Goal: Information Seeking & Learning: Check status

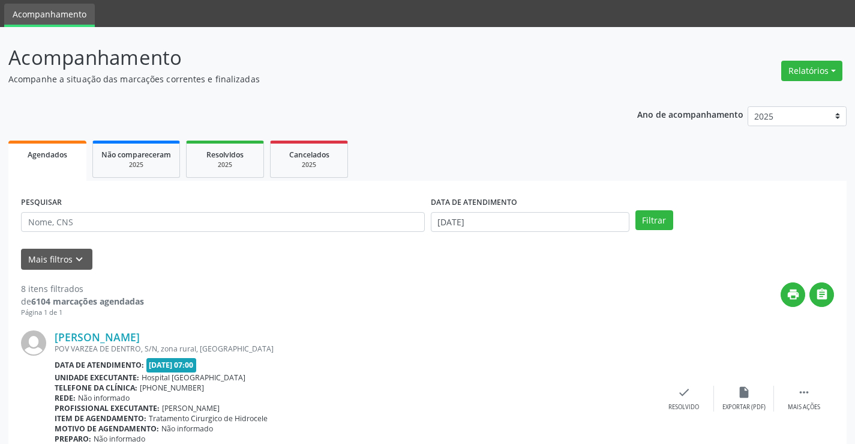
scroll to position [60, 0]
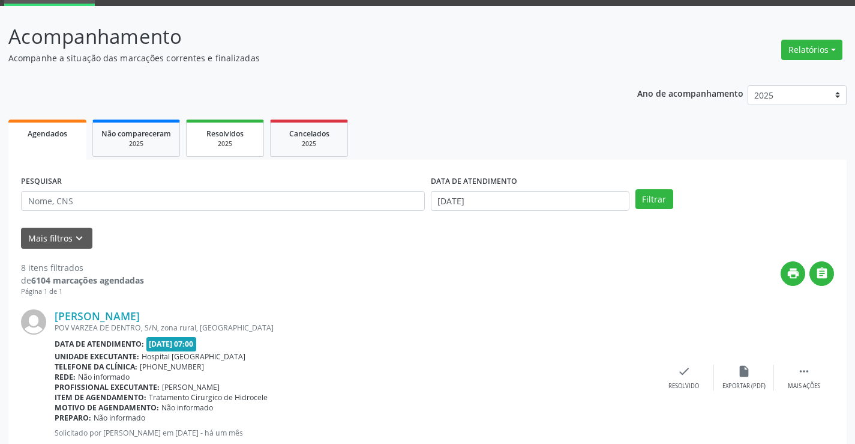
click at [223, 146] on div "2025" at bounding box center [225, 143] width 60 height 9
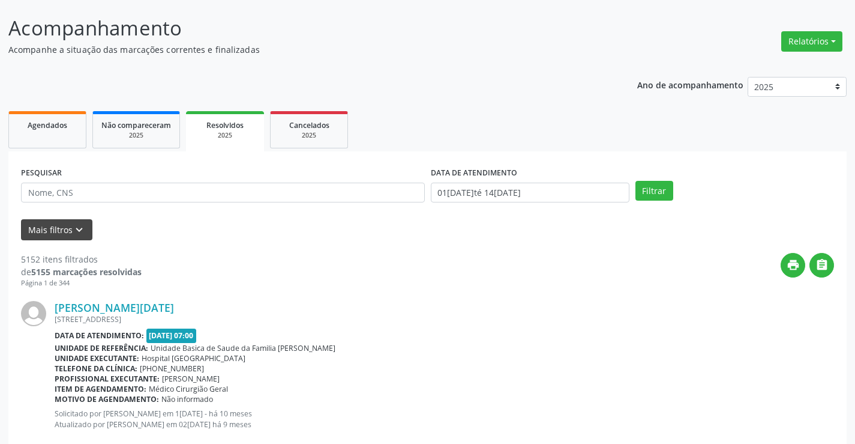
click at [82, 173] on div "PESQUISAR" at bounding box center [223, 187] width 410 height 47
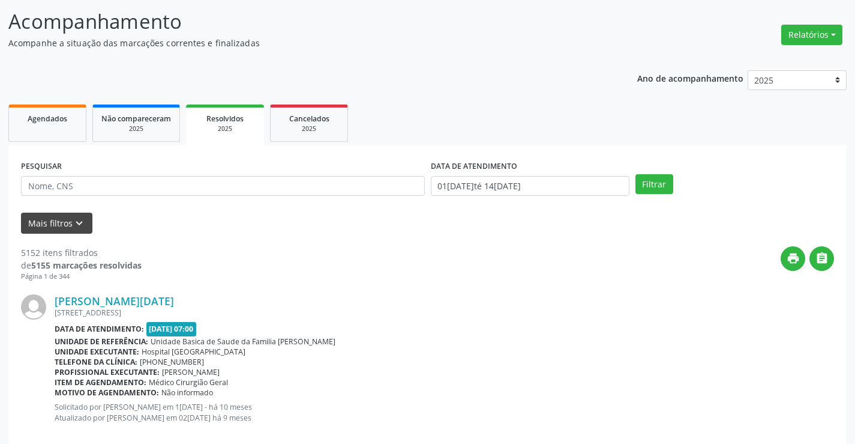
scroll to position [180, 0]
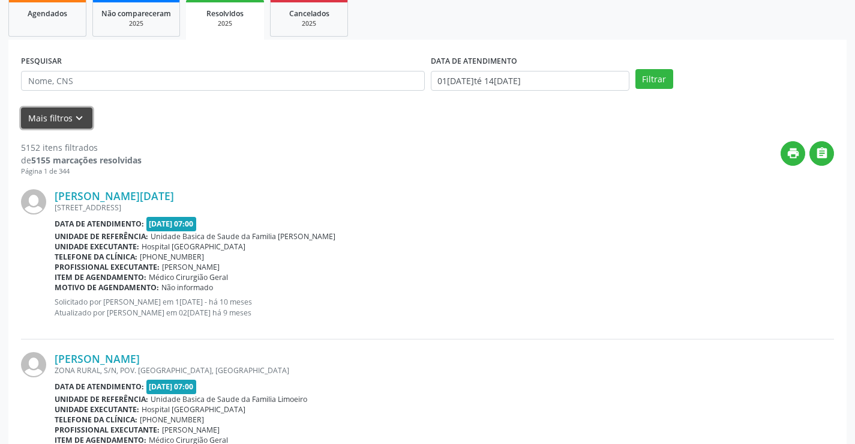
click at [75, 122] on icon "keyboard_arrow_down" at bounding box center [79, 118] width 13 height 13
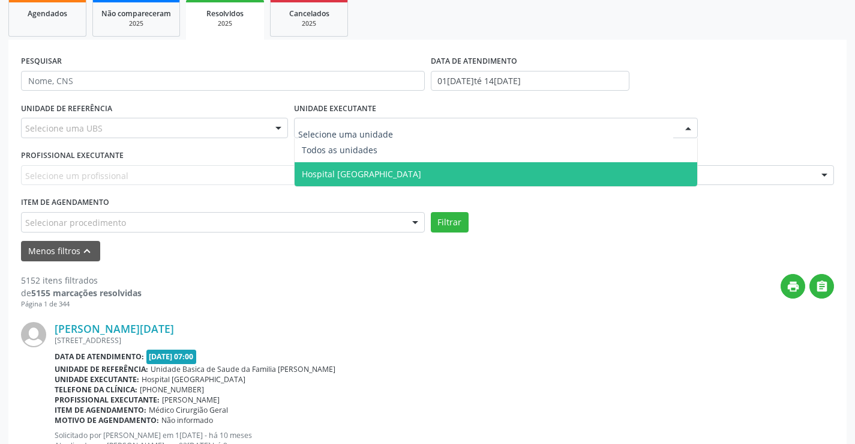
click at [320, 169] on span "Hospital [GEOGRAPHIC_DATA]" at bounding box center [361, 173] width 119 height 11
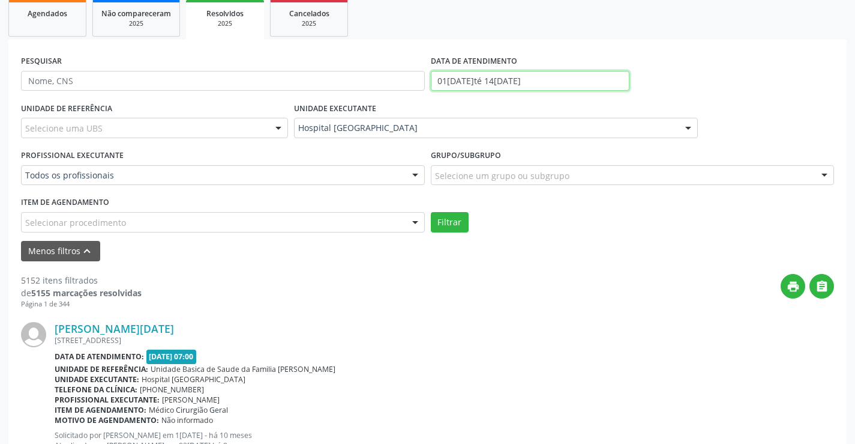
click at [508, 78] on input "01[DATE]té 14[DATE]" at bounding box center [530, 81] width 199 height 20
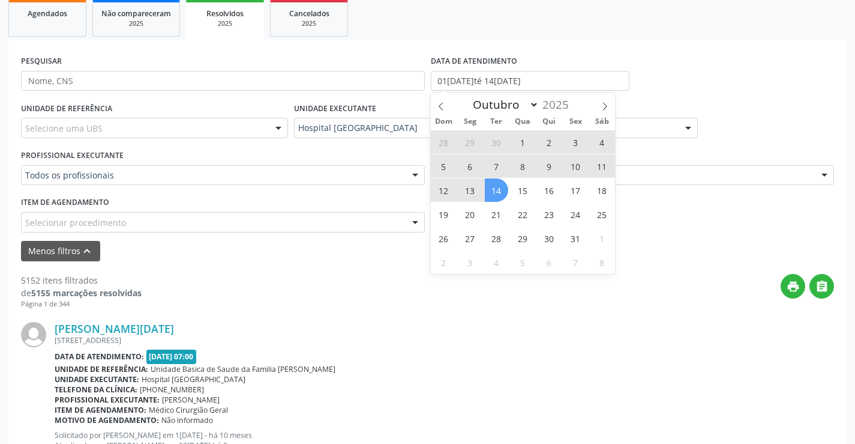
click at [472, 193] on span "13" at bounding box center [470, 189] width 23 height 23
type input "13[DATE]"
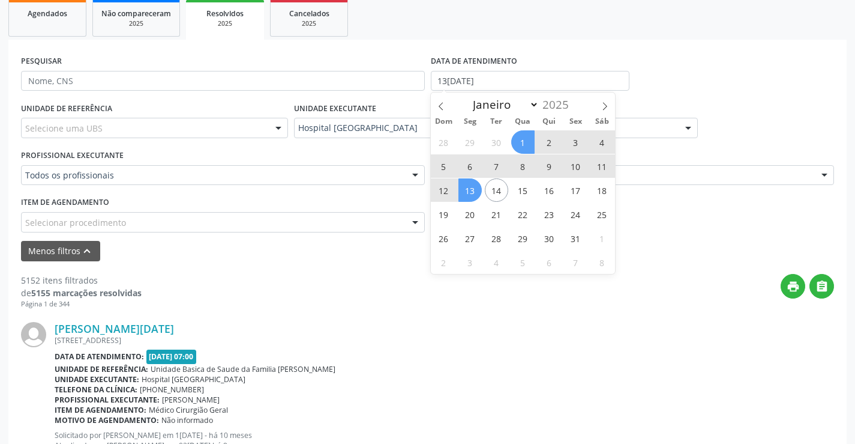
click at [517, 139] on span "1" at bounding box center [522, 141] width 23 height 23
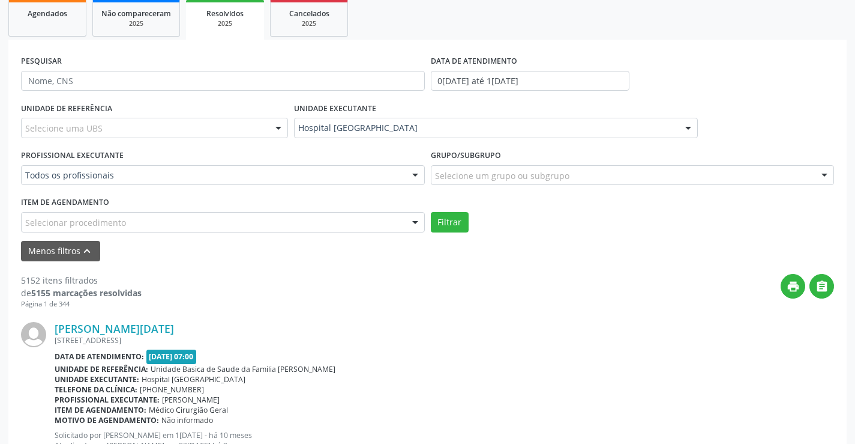
click at [244, 219] on div "Selecionar procedimento" at bounding box center [223, 222] width 404 height 20
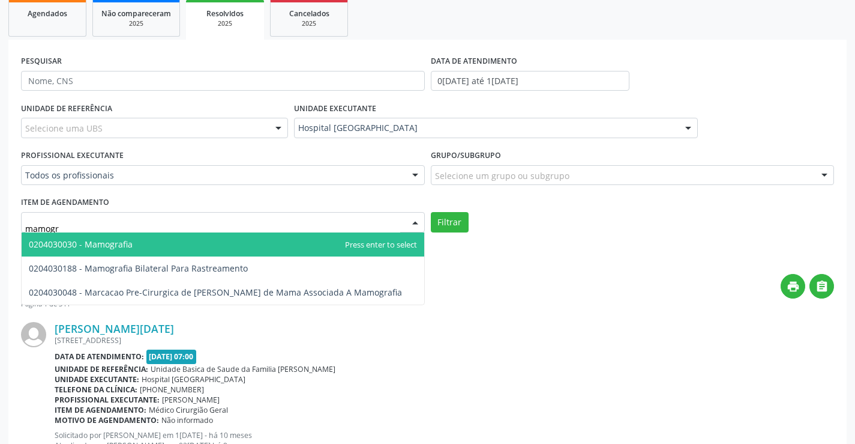
type input "mamogra"
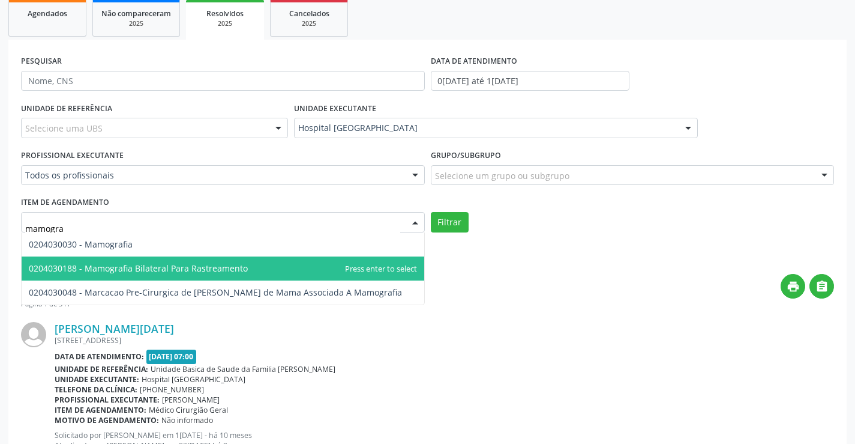
click at [189, 270] on span "0204030188 - Mamografia Bilateral Para Rastreamento" at bounding box center [138, 267] width 219 height 11
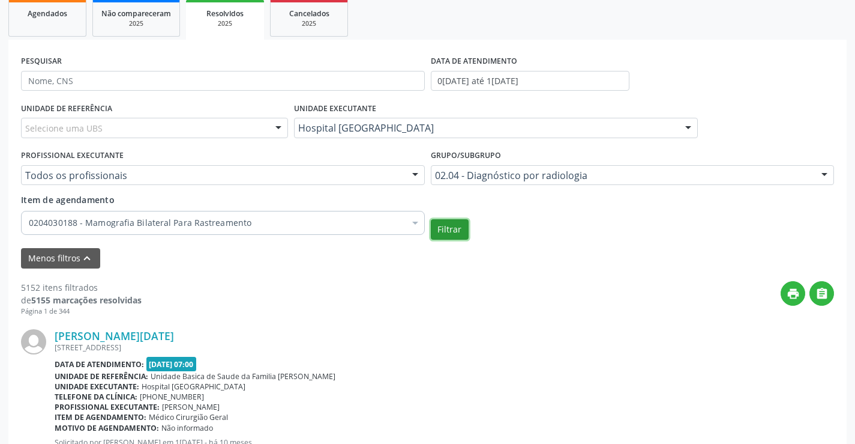
click at [447, 232] on button "Filtrar" at bounding box center [450, 229] width 38 height 20
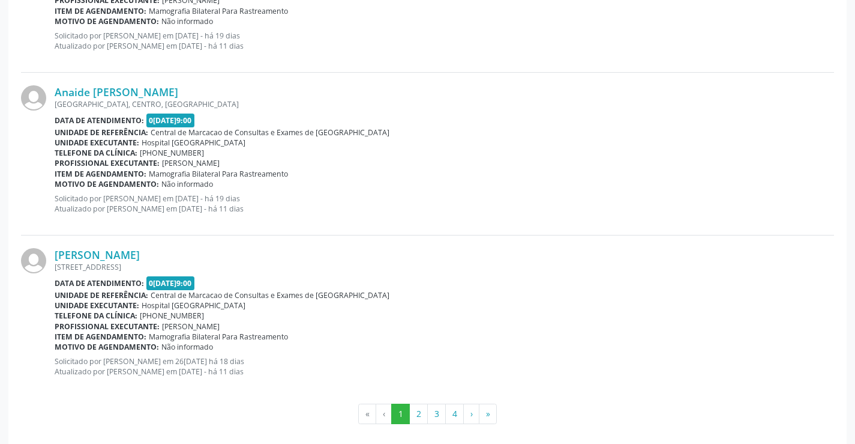
scroll to position [2549, 0]
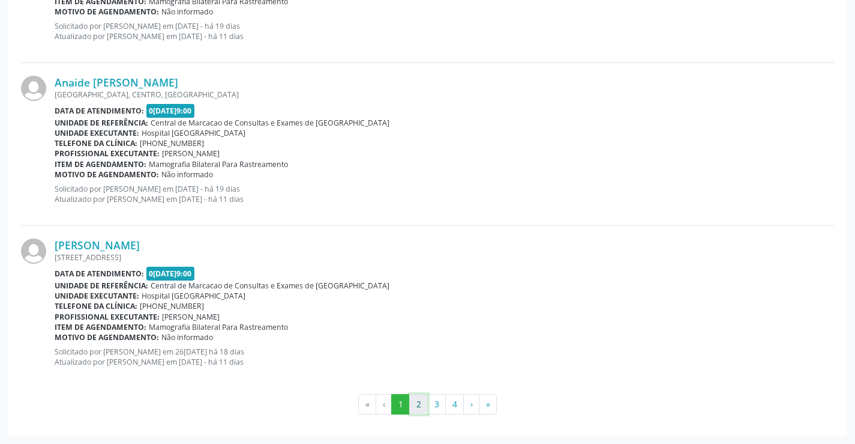
click at [420, 404] on button "2" at bounding box center [418, 404] width 19 height 20
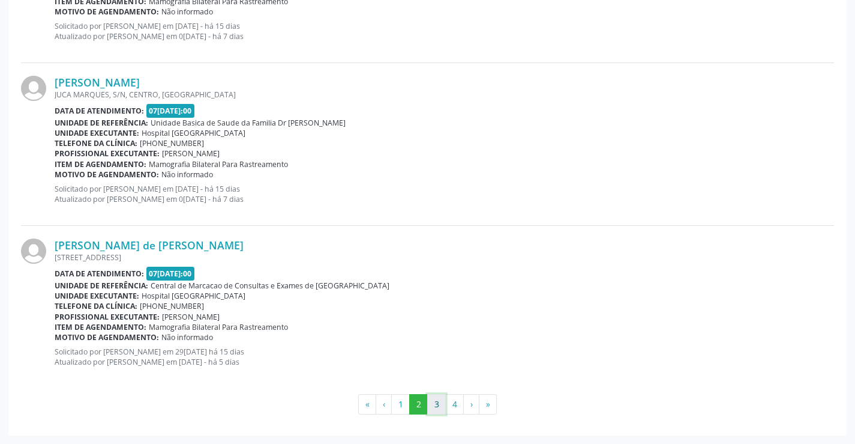
click at [436, 406] on button "3" at bounding box center [436, 404] width 19 height 20
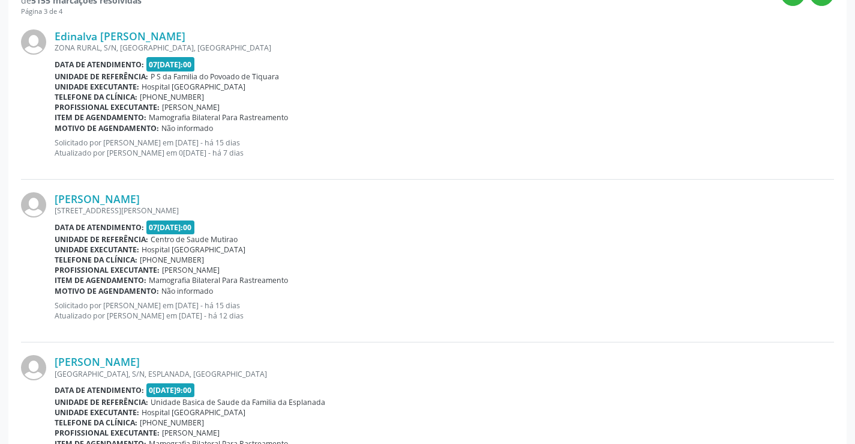
scroll to position [508, 0]
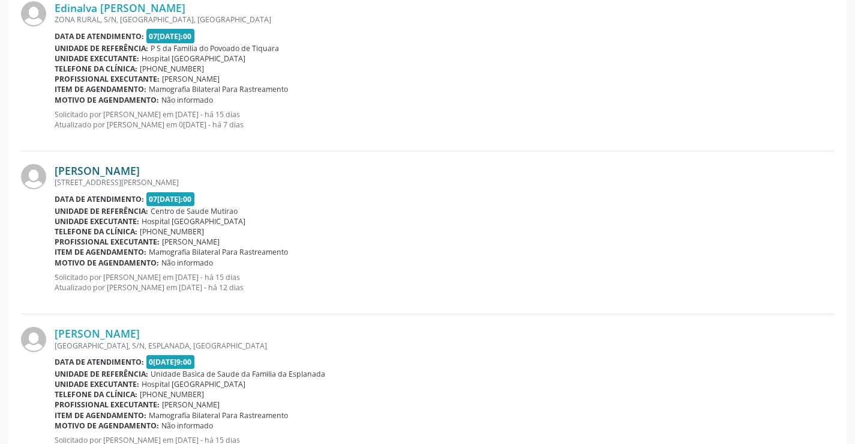
click at [98, 166] on link "[PERSON_NAME]" at bounding box center [97, 170] width 85 height 13
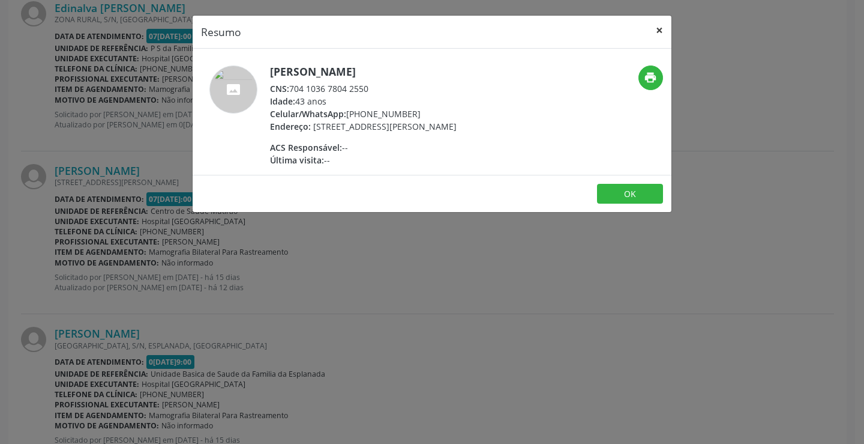
click at [657, 29] on button "×" at bounding box center [660, 30] width 24 height 29
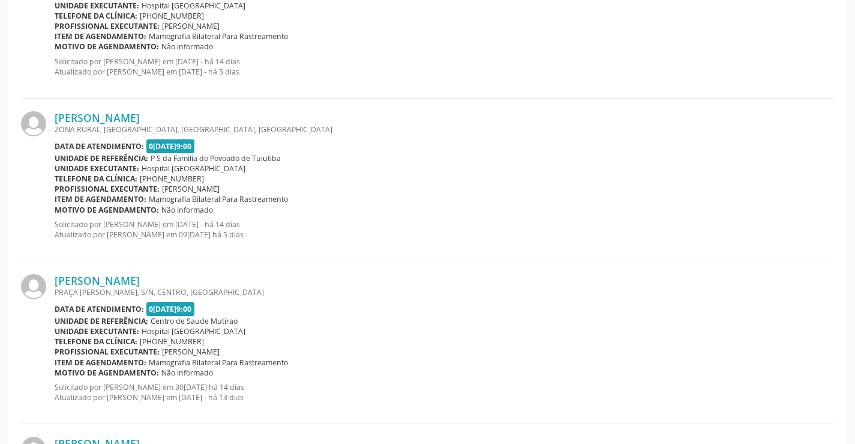
scroll to position [2189, 0]
click at [90, 279] on link "[PERSON_NAME]" at bounding box center [97, 279] width 85 height 13
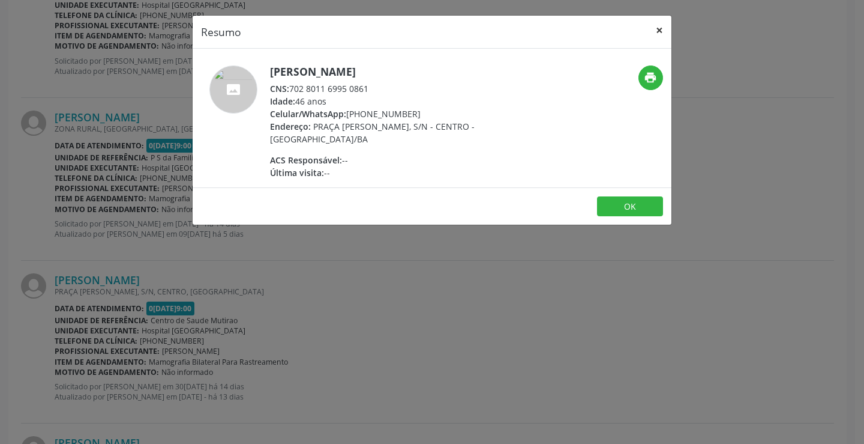
click at [661, 29] on button "×" at bounding box center [660, 30] width 24 height 29
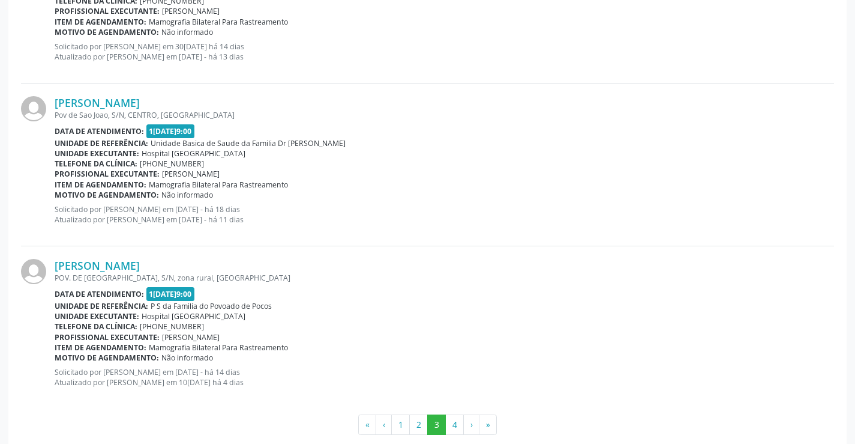
scroll to position [2549, 0]
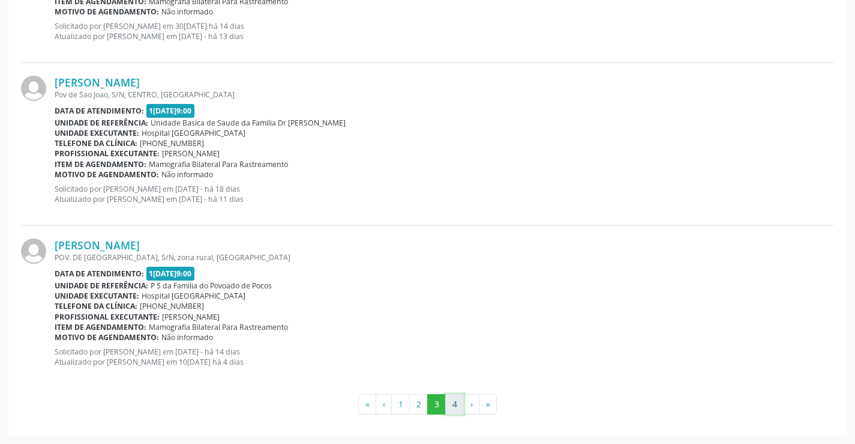
click at [457, 403] on button "4" at bounding box center [454, 404] width 19 height 20
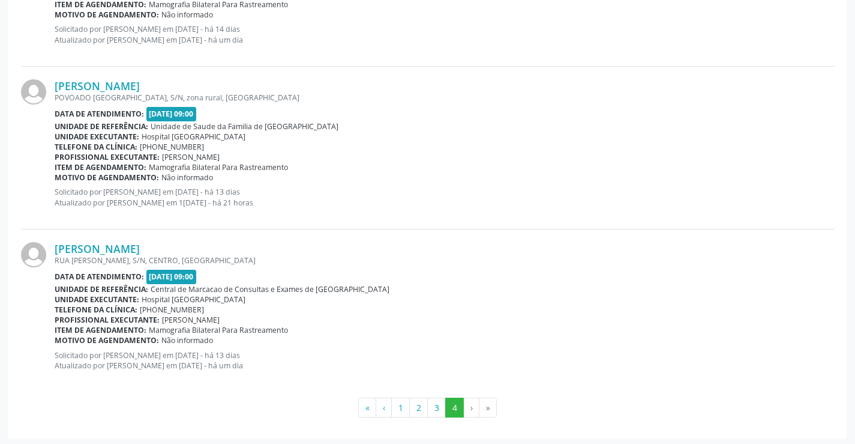
scroll to position [1735, 0]
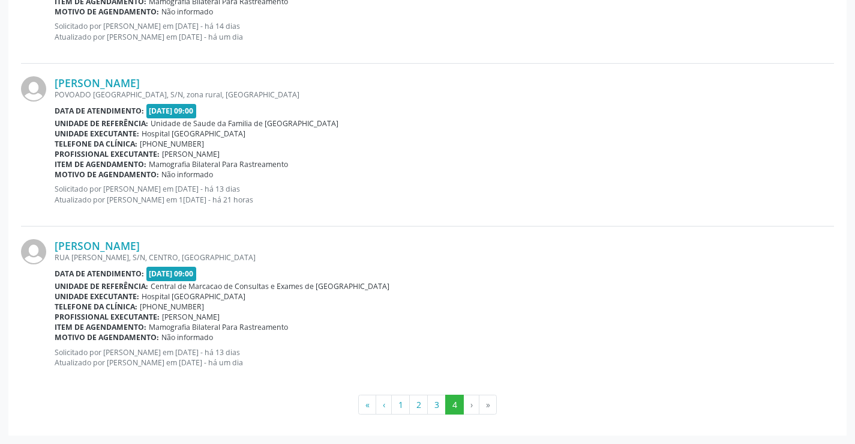
click at [472, 408] on li "›" at bounding box center [472, 404] width 16 height 20
click at [437, 406] on button "3" at bounding box center [436, 404] width 19 height 20
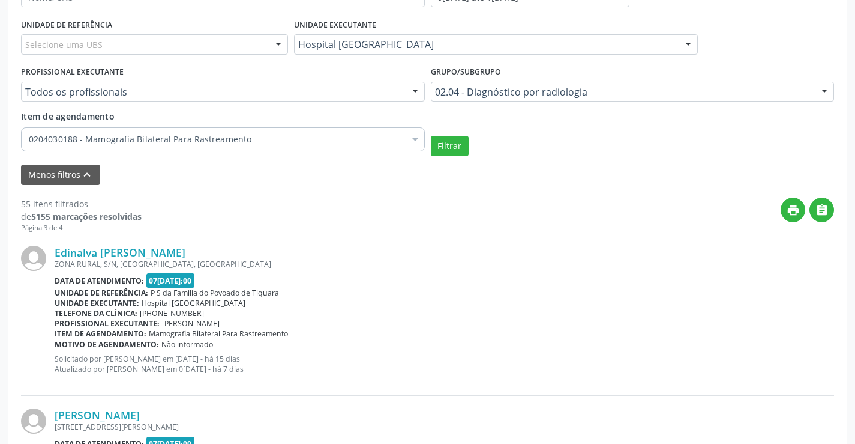
scroll to position [0, 0]
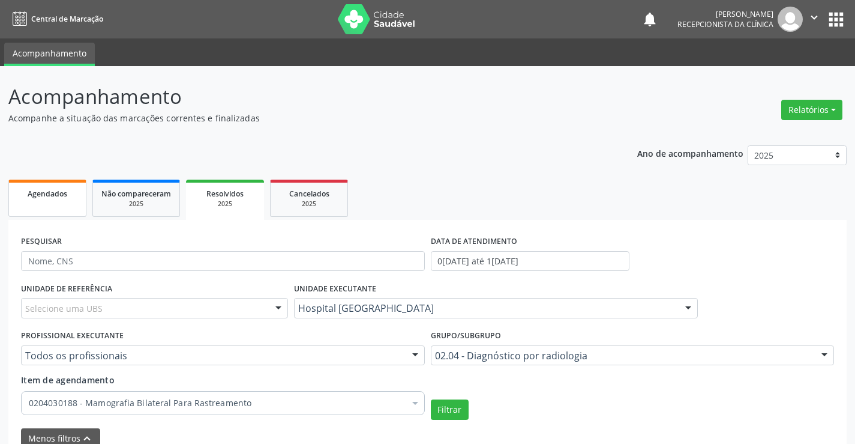
click at [28, 204] on link "Agendados" at bounding box center [47, 198] width 78 height 37
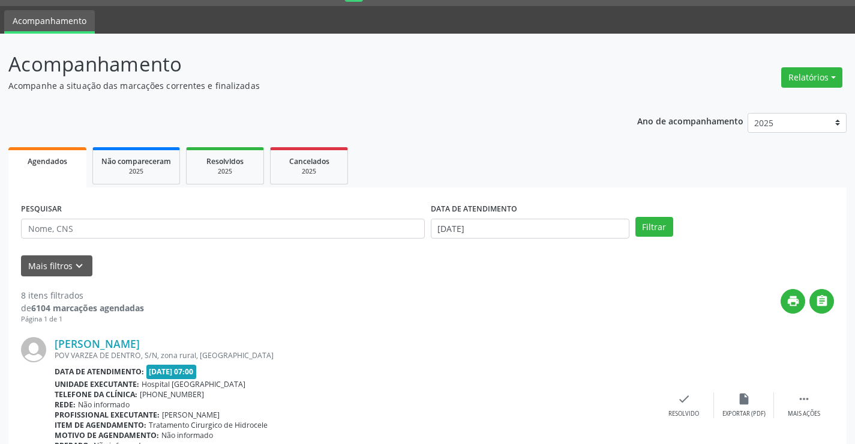
scroll to position [60, 0]
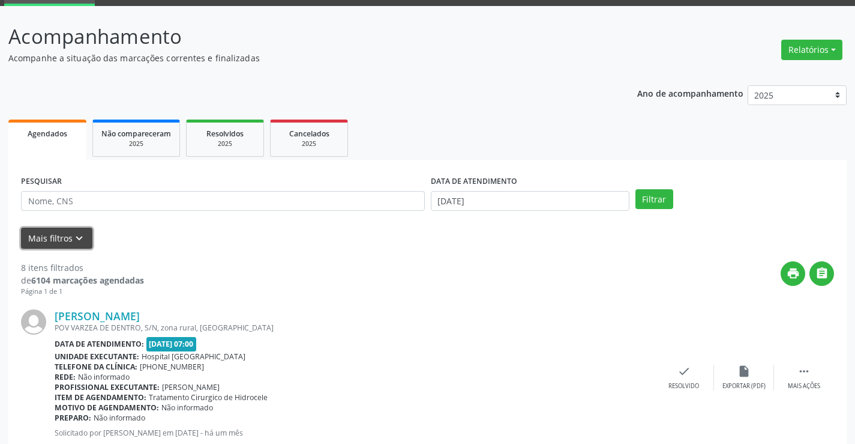
click at [65, 241] on button "Mais filtros keyboard_arrow_down" at bounding box center [56, 238] width 71 height 21
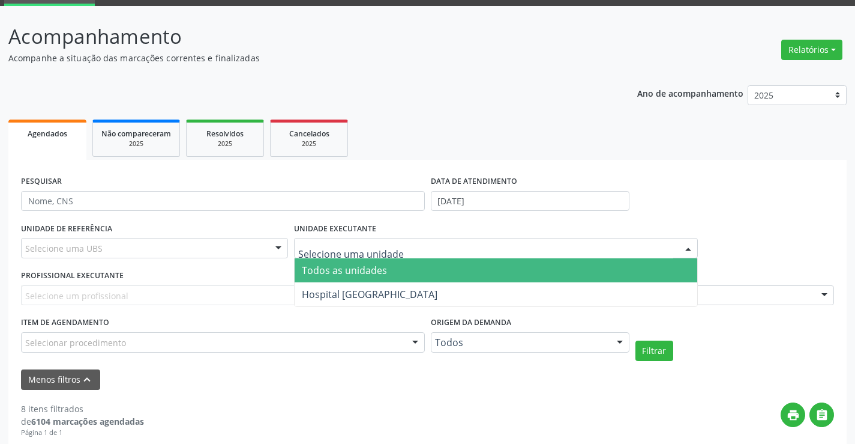
click at [398, 252] on div at bounding box center [496, 248] width 404 height 20
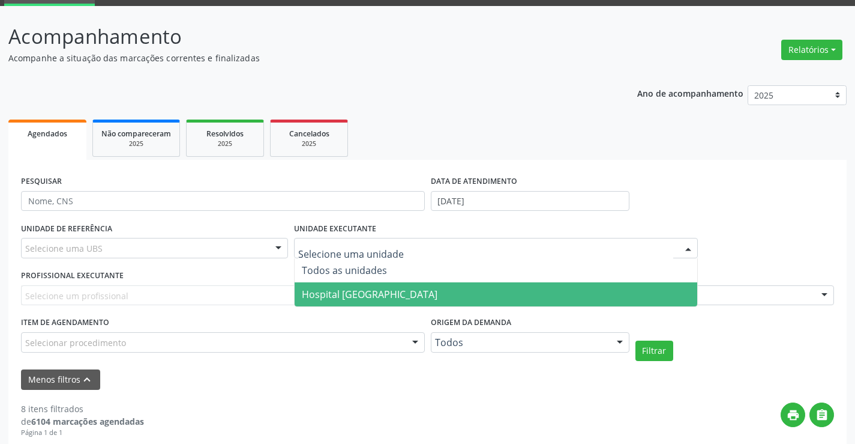
click at [363, 291] on span "Hospital [GEOGRAPHIC_DATA]" at bounding box center [370, 294] width 136 height 13
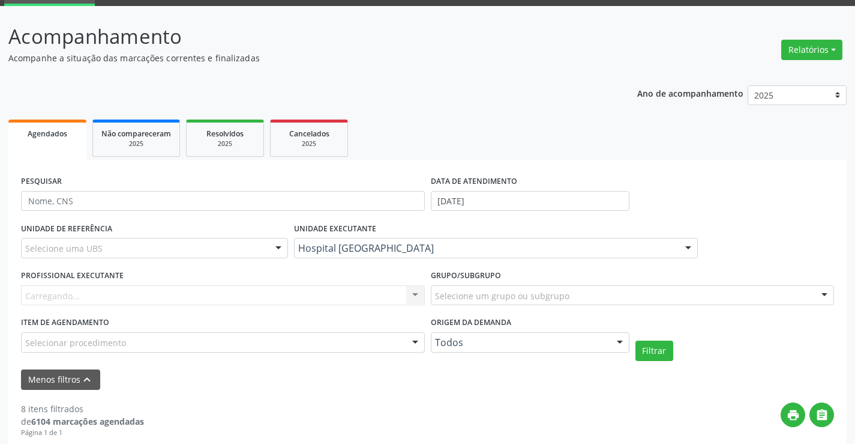
scroll to position [120, 0]
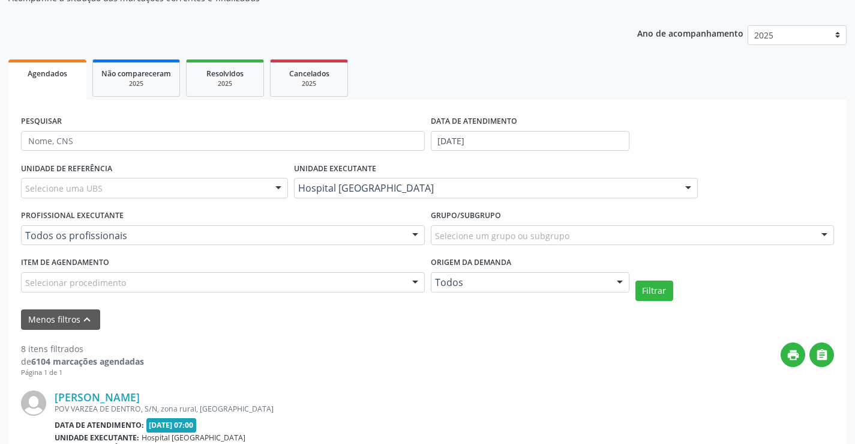
click at [279, 283] on div "Selecionar procedimento" at bounding box center [223, 282] width 404 height 20
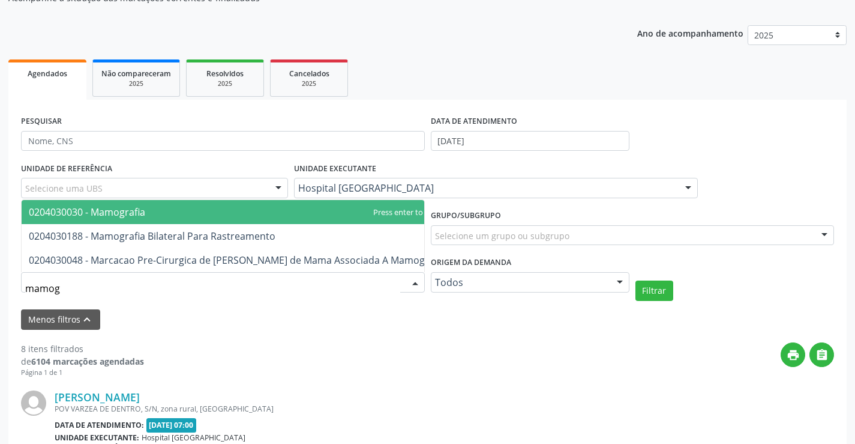
type input "mamogr"
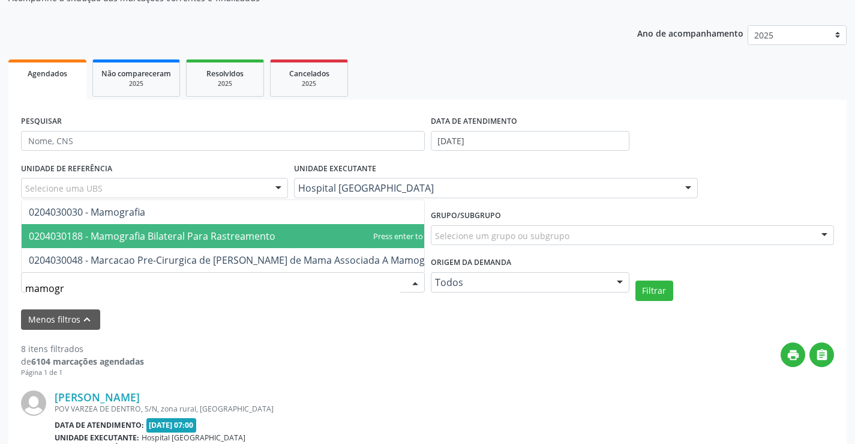
click at [197, 229] on span "0204030188 - Mamografia Bilateral Para Rastreamento" at bounding box center [152, 235] width 247 height 13
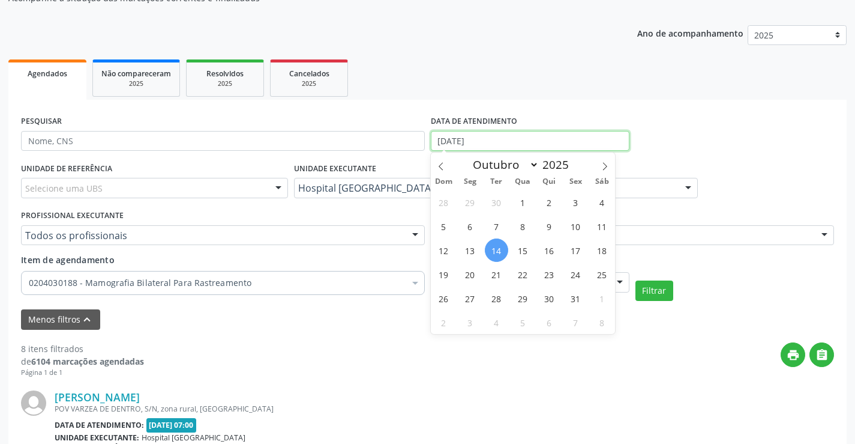
click at [492, 140] on input "[DATE]" at bounding box center [530, 141] width 199 height 20
click at [525, 201] on span "1" at bounding box center [522, 201] width 23 height 23
type input "01/10/2025"
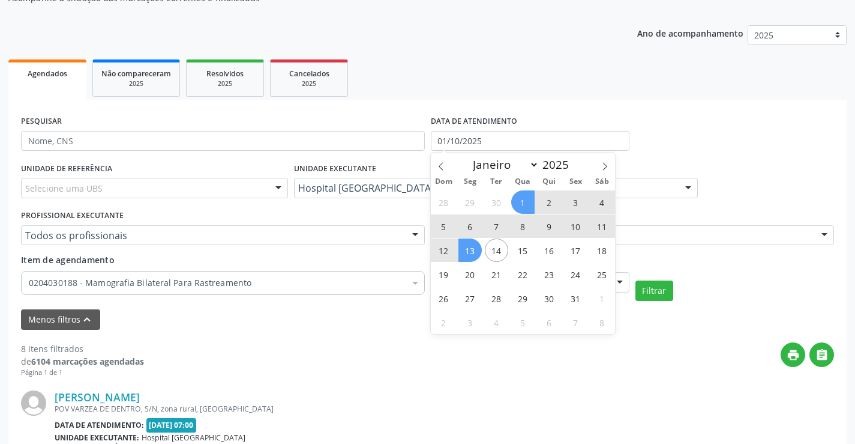
click at [470, 256] on span "13" at bounding box center [470, 249] width 23 height 23
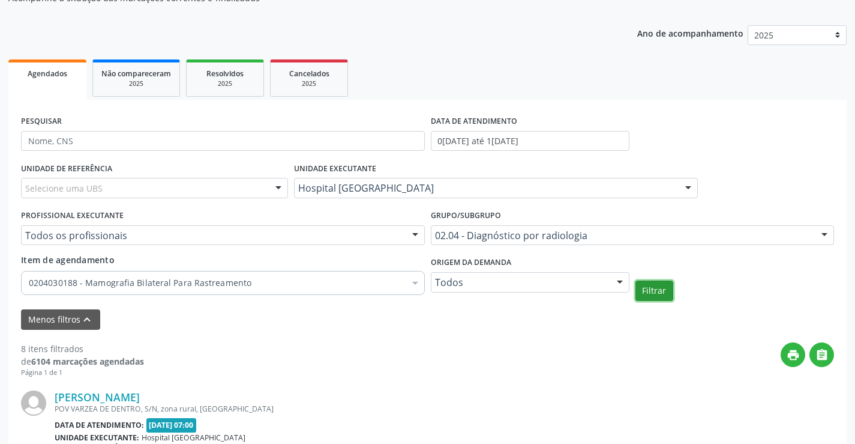
click at [655, 292] on button "Filtrar" at bounding box center [655, 290] width 38 height 20
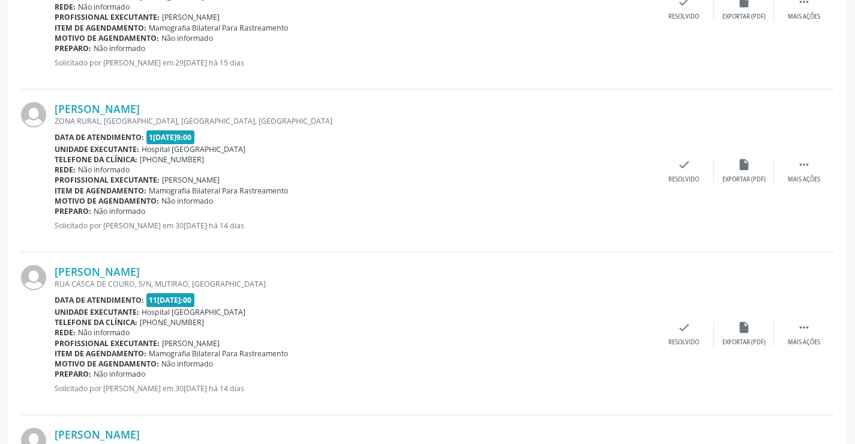
scroll to position [1081, 0]
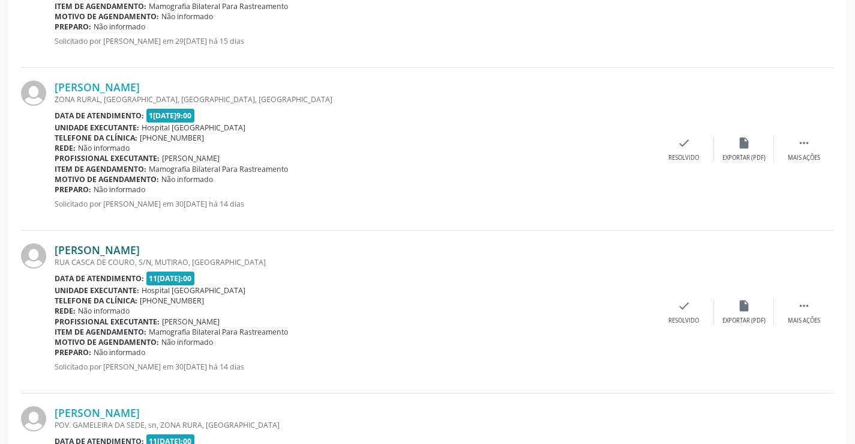
click at [140, 252] on link "[PERSON_NAME]" at bounding box center [97, 249] width 85 height 13
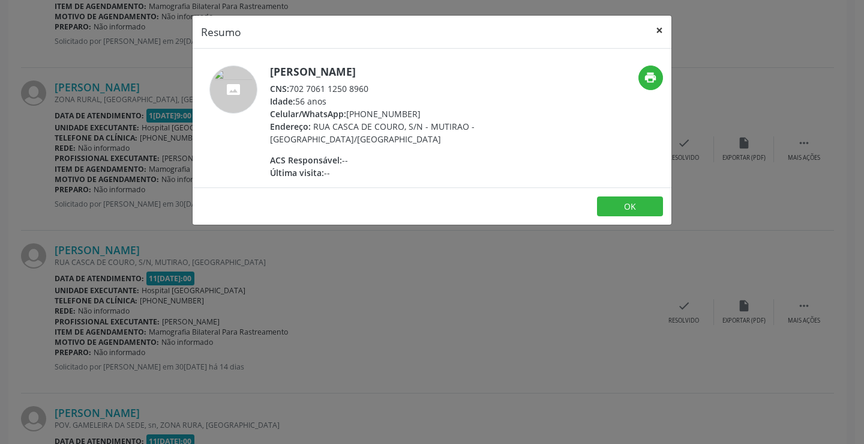
click at [660, 28] on button "×" at bounding box center [660, 30] width 24 height 29
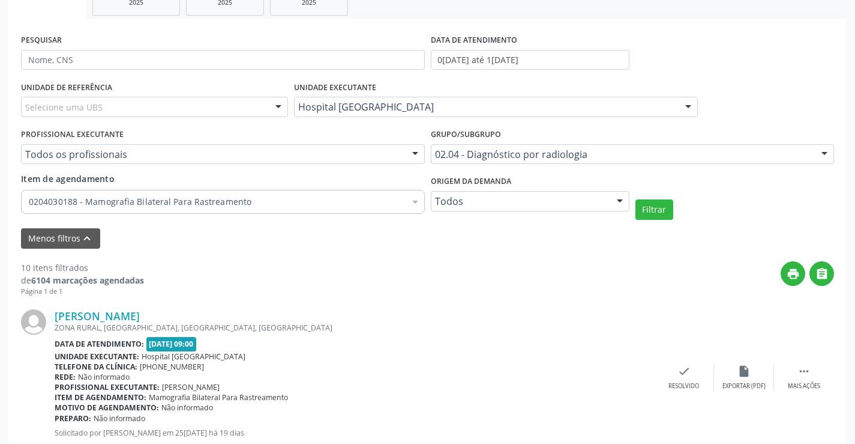
scroll to position [141, 0]
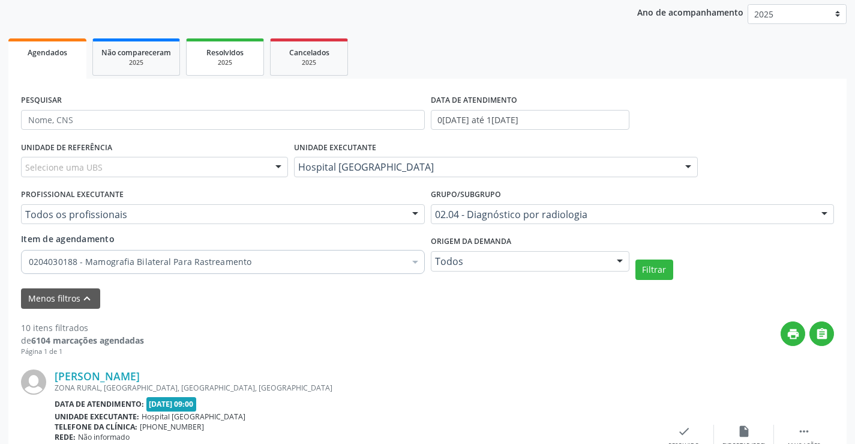
click at [225, 56] on span "Resolvidos" at bounding box center [225, 52] width 37 height 10
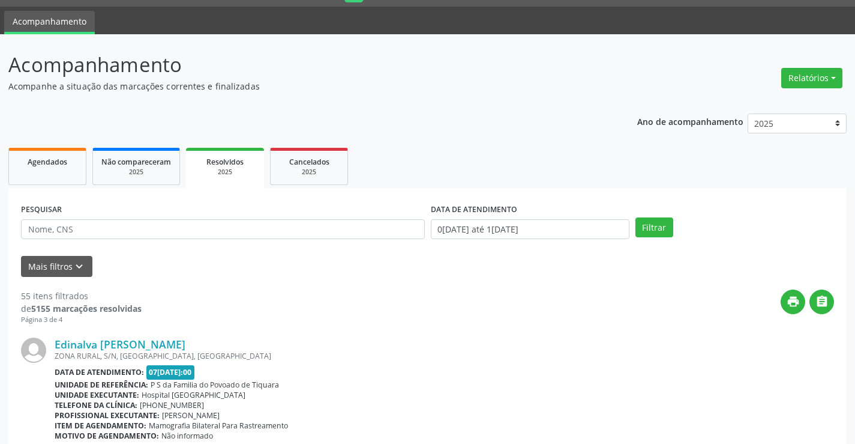
scroll to position [60, 0]
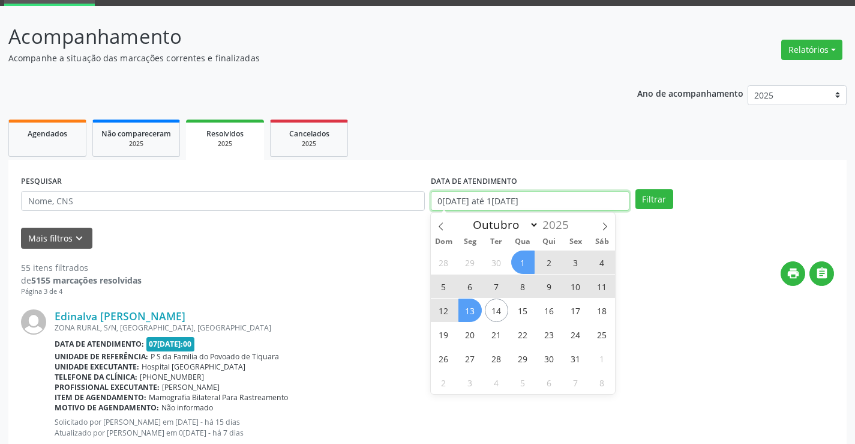
drag, startPoint x: 558, startPoint y: 198, endPoint x: 388, endPoint y: 198, distance: 169.9
click at [388, 198] on div "PESQUISAR DATA DE ATENDIMENTO [DATE] até [DATE] Filtrar" at bounding box center [427, 195] width 819 height 47
click at [444, 226] on icon at bounding box center [441, 226] width 8 height 8
select select "8"
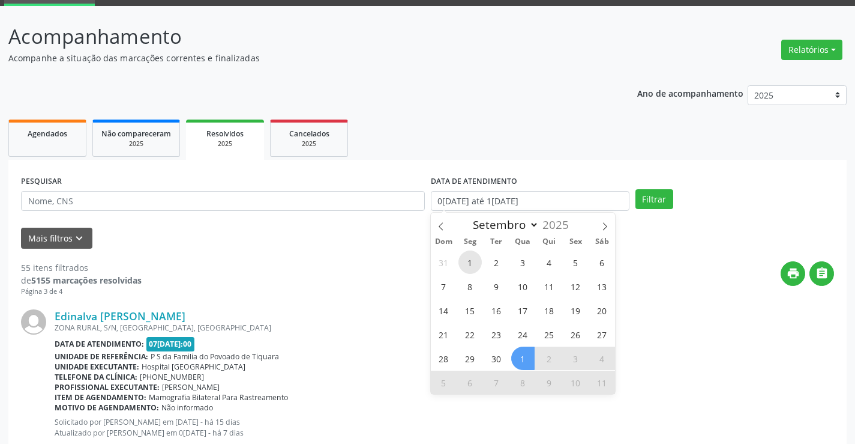
click at [474, 261] on span "1" at bounding box center [470, 261] width 23 height 23
type input "[DATE]"
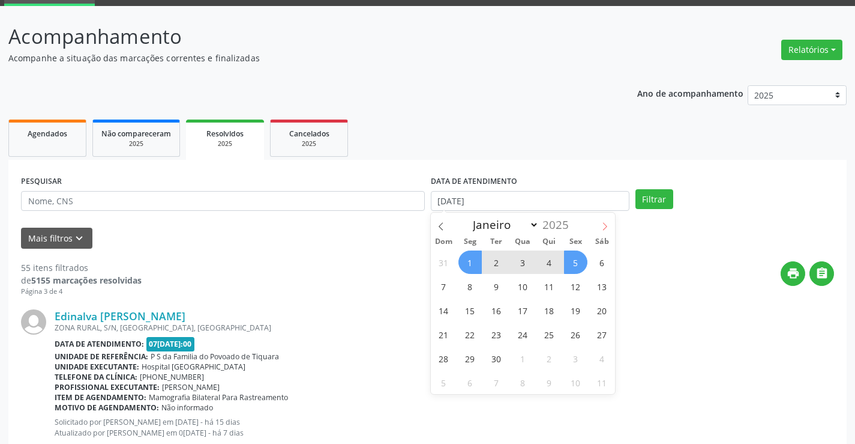
click at [603, 225] on icon at bounding box center [605, 226] width 8 height 8
select select "9"
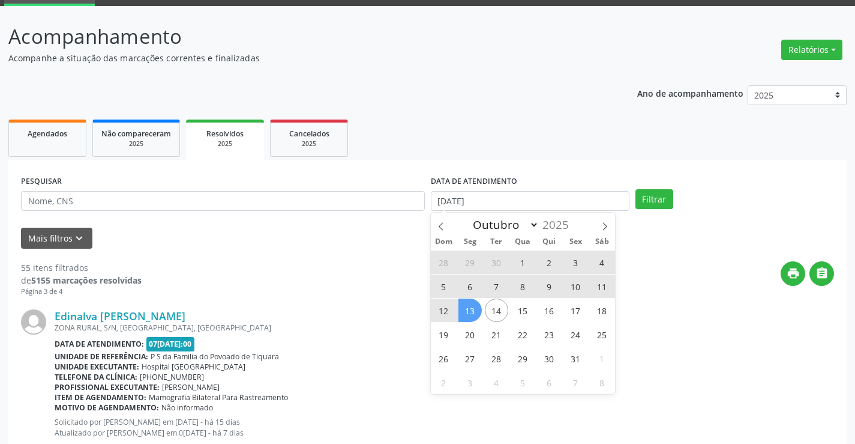
click at [471, 309] on span "13" at bounding box center [470, 309] width 23 height 23
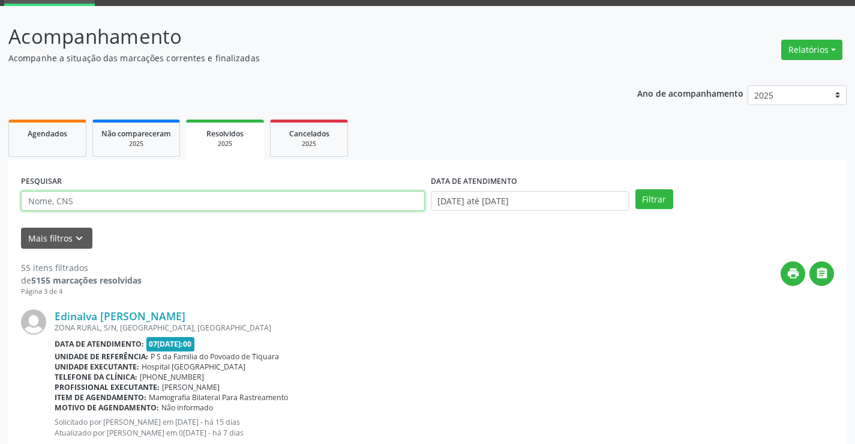
click at [116, 205] on input "text" at bounding box center [223, 201] width 404 height 20
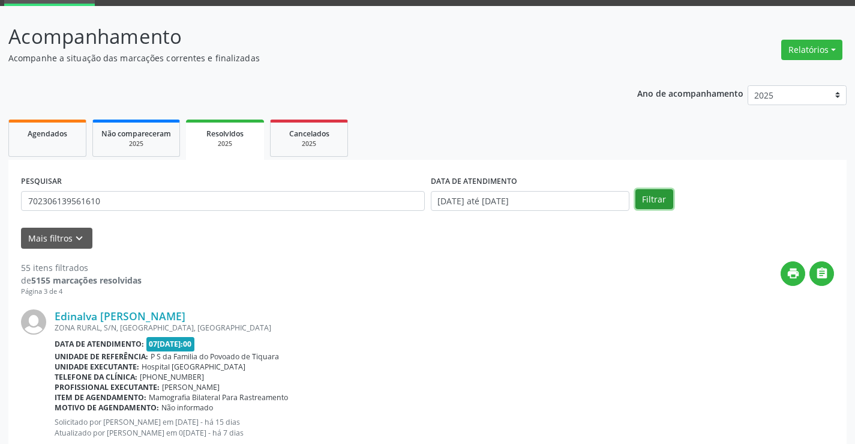
click at [654, 192] on button "Filtrar" at bounding box center [655, 199] width 38 height 20
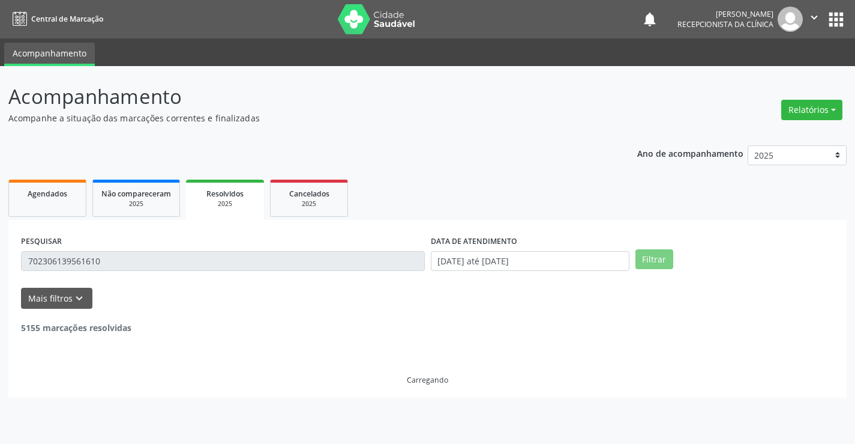
scroll to position [0, 0]
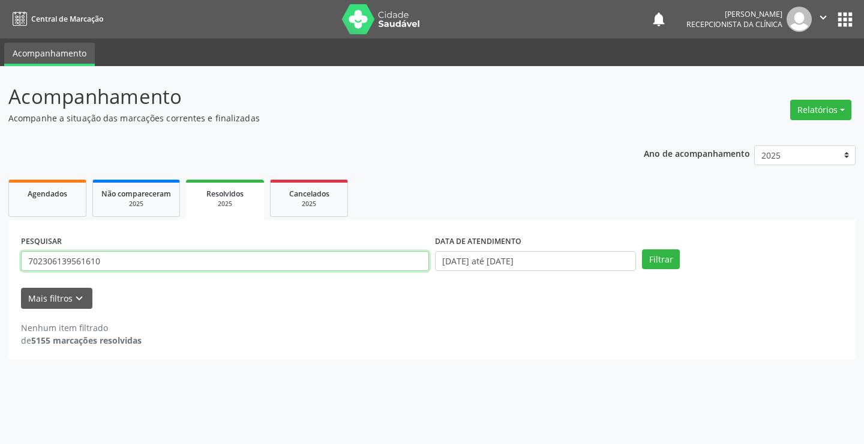
drag, startPoint x: 119, startPoint y: 261, endPoint x: 79, endPoint y: 257, distance: 39.8
click at [79, 257] on input "702306139561610" at bounding box center [225, 261] width 408 height 20
click at [118, 268] on input "702306139561610" at bounding box center [225, 261] width 408 height 20
type input "7"
type input "[PERSON_NAME]"
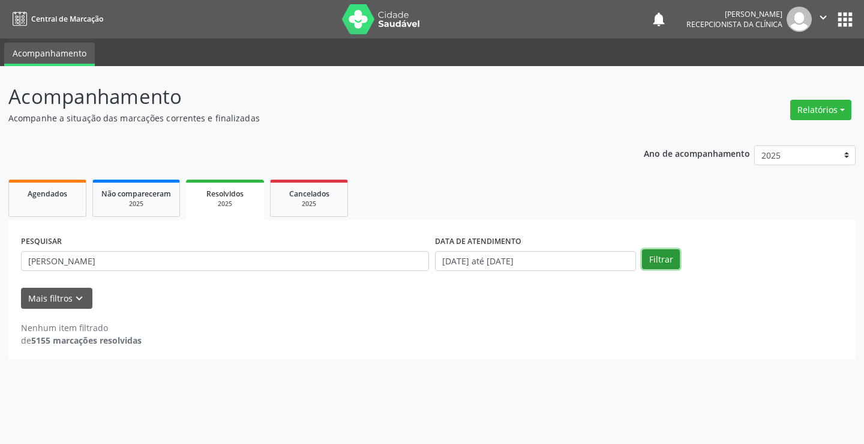
click at [656, 261] on button "Filtrar" at bounding box center [661, 259] width 38 height 20
click at [53, 198] on span "Agendados" at bounding box center [48, 194] width 40 height 10
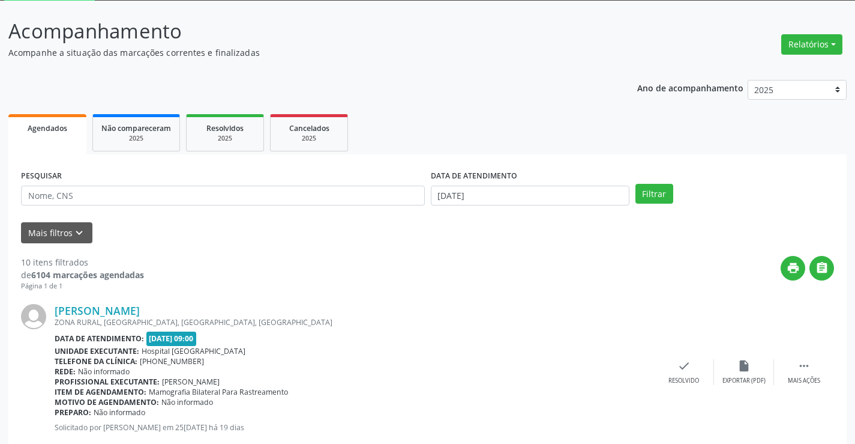
scroll to position [60, 0]
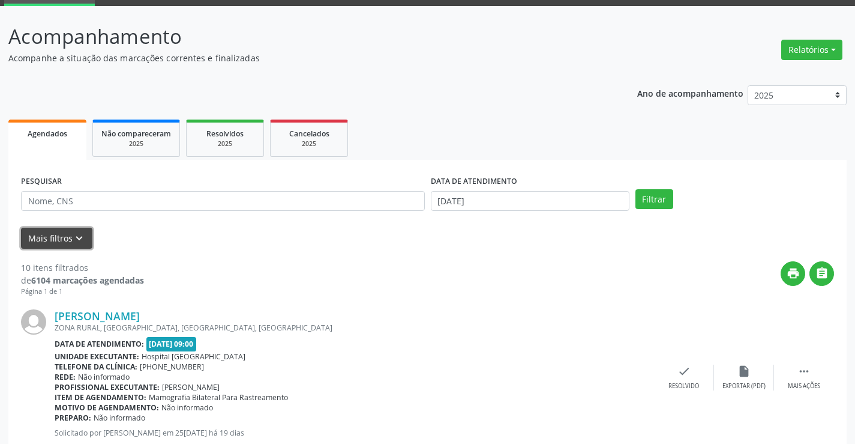
click at [75, 234] on icon "keyboard_arrow_down" at bounding box center [79, 238] width 13 height 13
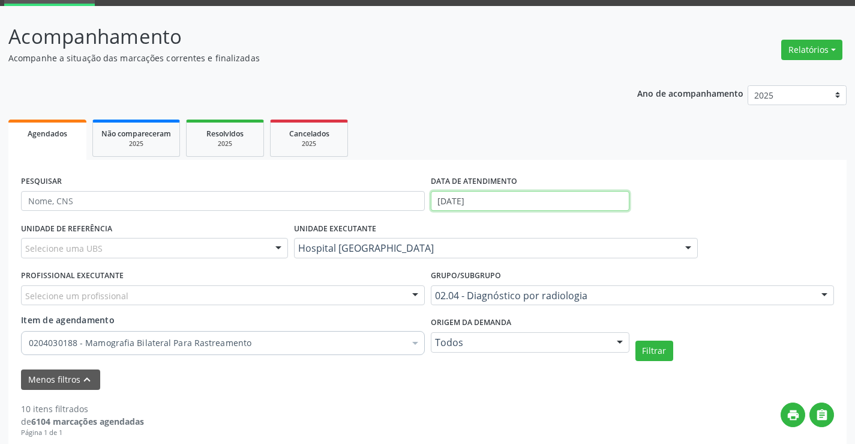
click at [490, 204] on input "[DATE]" at bounding box center [530, 201] width 199 height 20
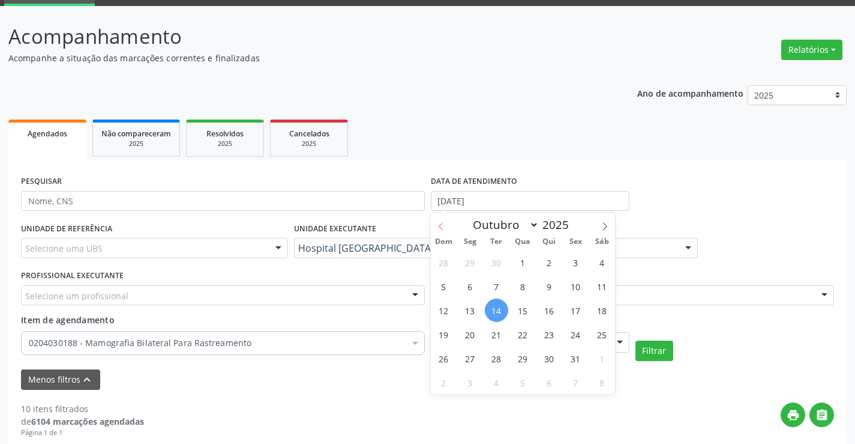
click at [442, 228] on icon at bounding box center [441, 226] width 8 height 8
select select "8"
click at [472, 262] on span "1" at bounding box center [470, 261] width 23 height 23
type input "[DATE]"
click at [606, 225] on icon at bounding box center [605, 226] width 8 height 8
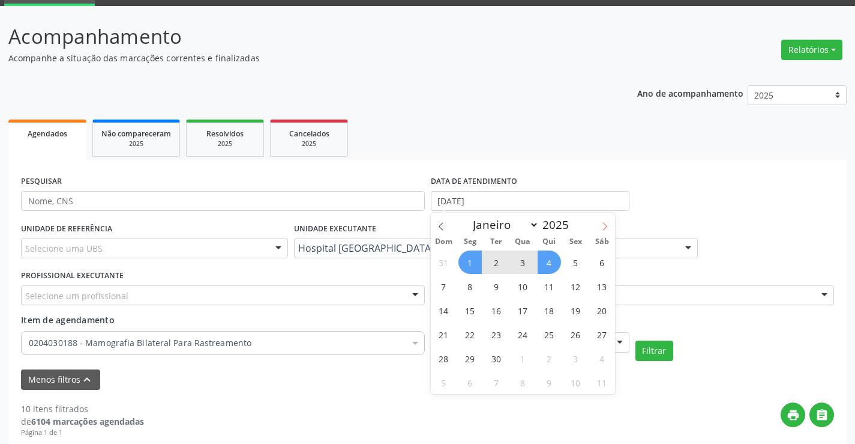
select select "9"
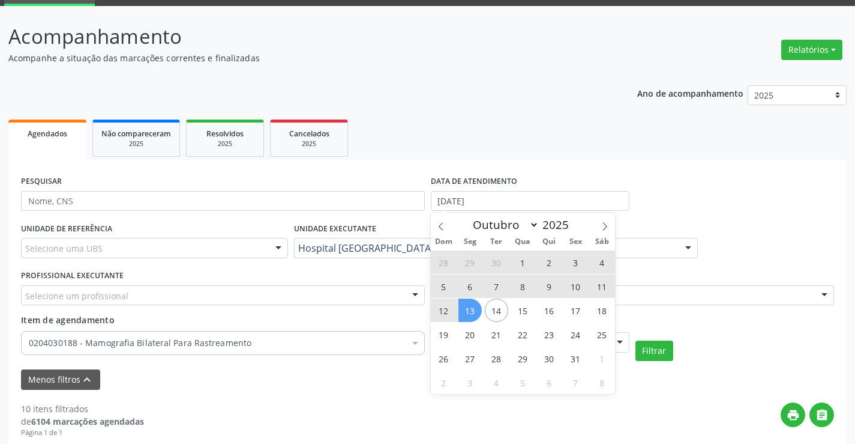
click at [471, 311] on span "13" at bounding box center [470, 309] width 23 height 23
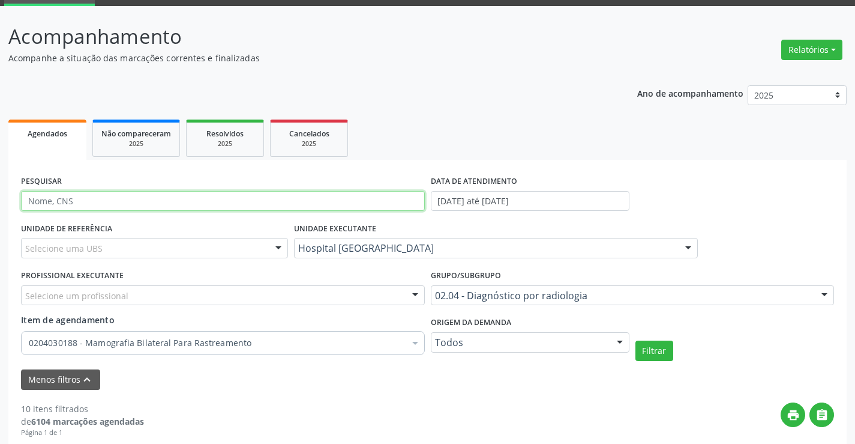
click at [109, 196] on input "text" at bounding box center [223, 201] width 404 height 20
type input "[PERSON_NAME]"
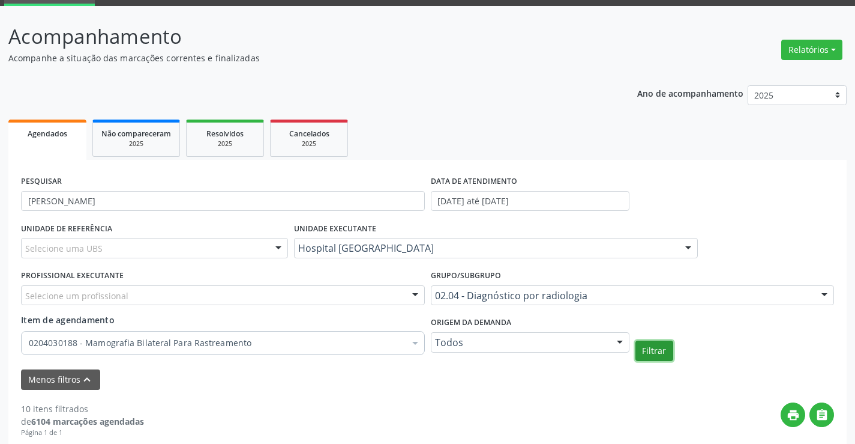
click at [651, 353] on button "Filtrar" at bounding box center [655, 350] width 38 height 20
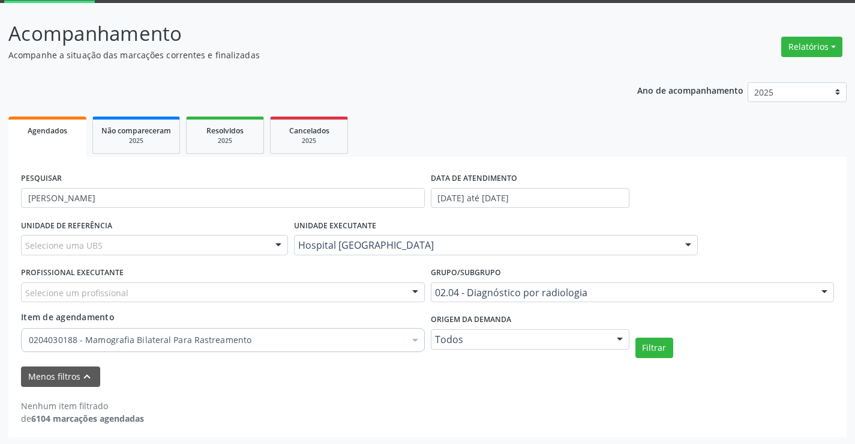
scroll to position [65, 0]
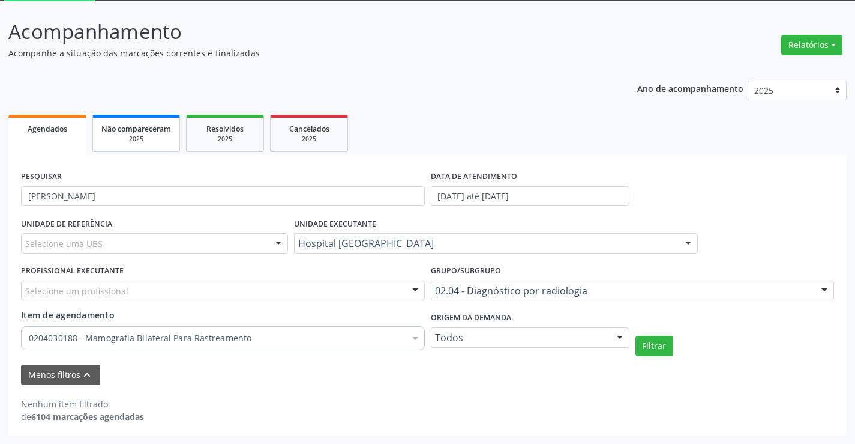
click at [132, 131] on span "Não compareceram" at bounding box center [136, 129] width 70 height 10
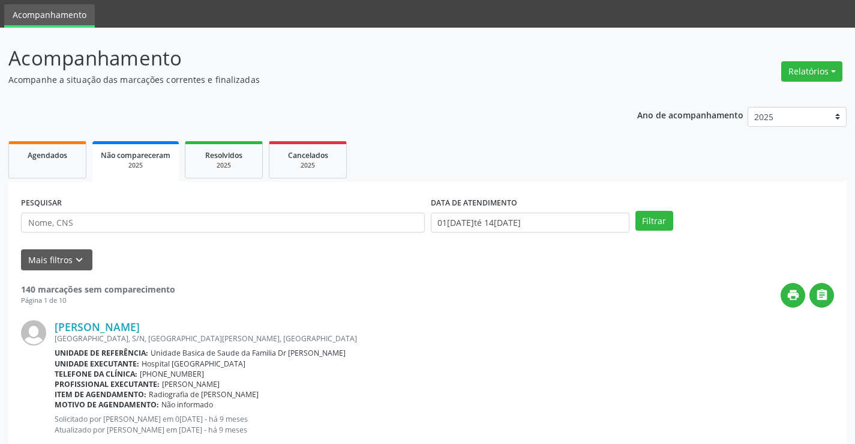
scroll to position [60, 0]
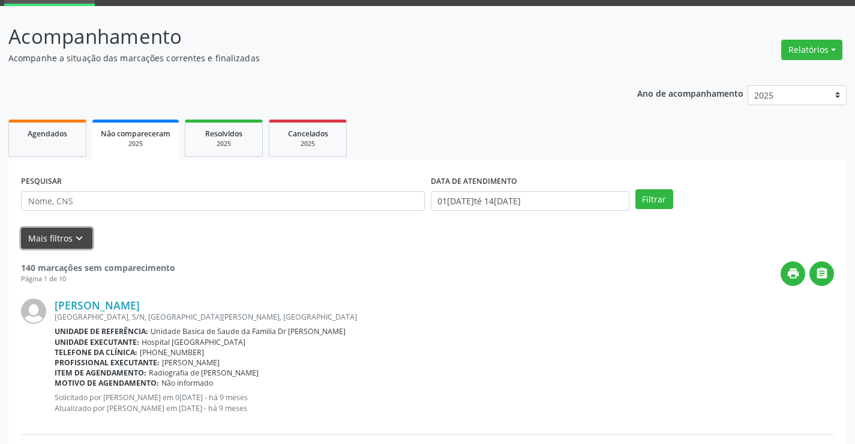
click at [60, 246] on button "Mais filtros keyboard_arrow_down" at bounding box center [56, 238] width 71 height 21
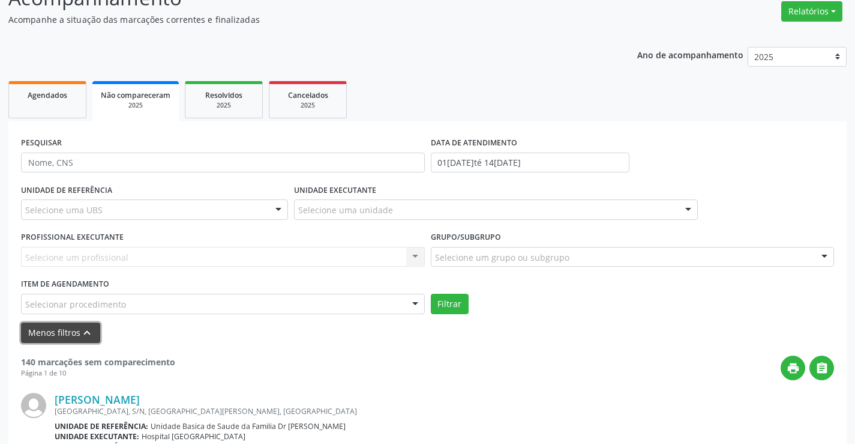
scroll to position [120, 0]
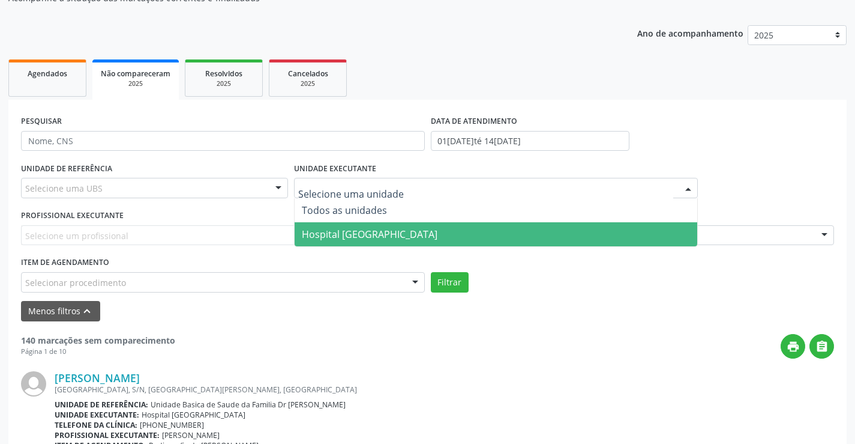
click at [372, 228] on span "Hospital [GEOGRAPHIC_DATA]" at bounding box center [370, 234] width 136 height 13
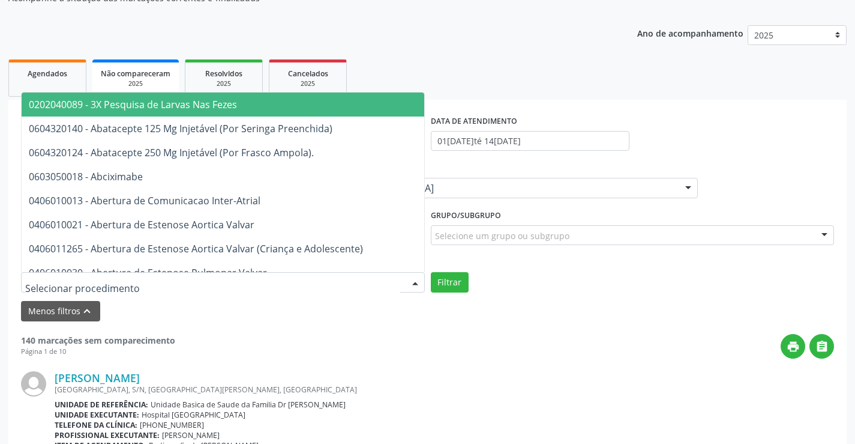
click at [246, 280] on div at bounding box center [223, 282] width 404 height 20
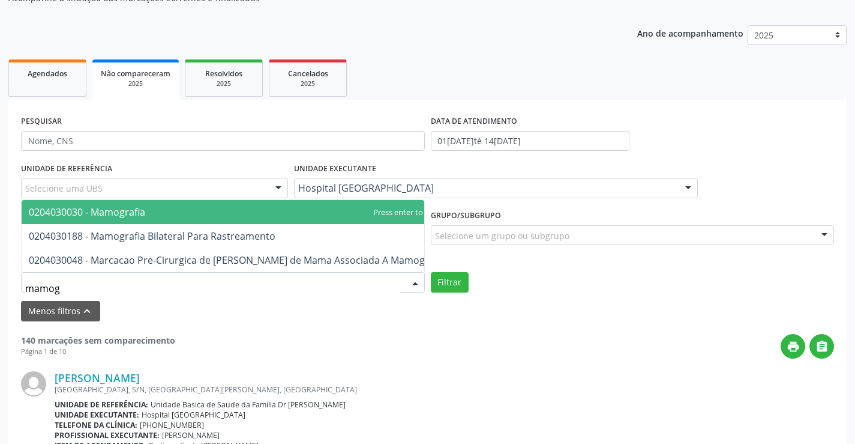
type input "mamogr"
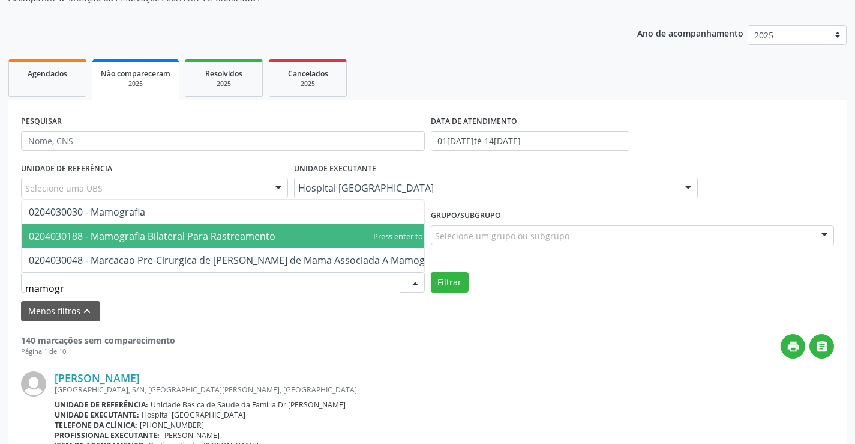
click at [202, 229] on span "0204030188 - Mamografia Bilateral Para Rastreamento" at bounding box center [152, 235] width 247 height 13
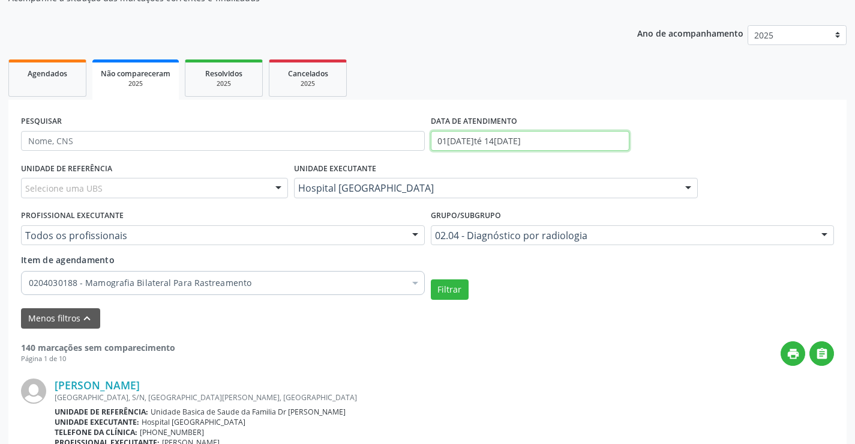
click at [546, 140] on input "01[DATE]té 14[DATE]" at bounding box center [530, 141] width 199 height 20
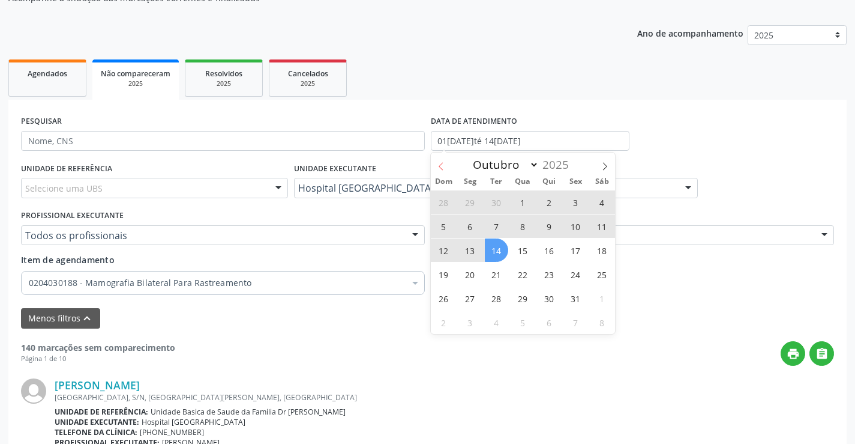
click at [437, 166] on icon at bounding box center [441, 166] width 8 height 8
select select "8"
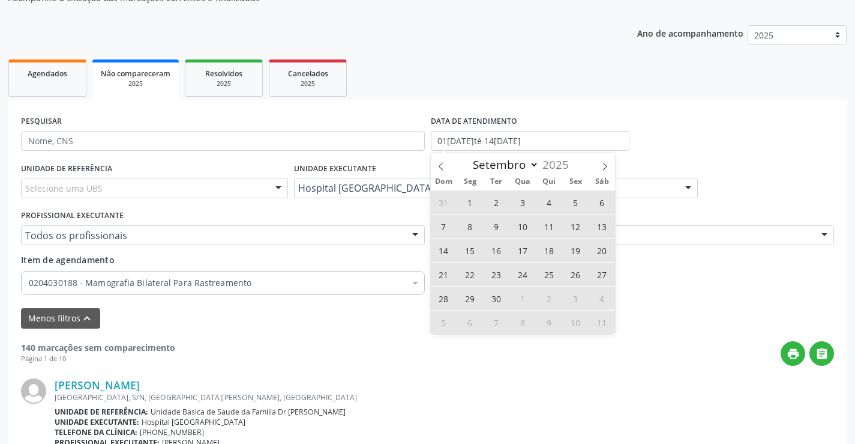
click at [469, 202] on span "1" at bounding box center [470, 201] width 23 height 23
type input "[DATE]"
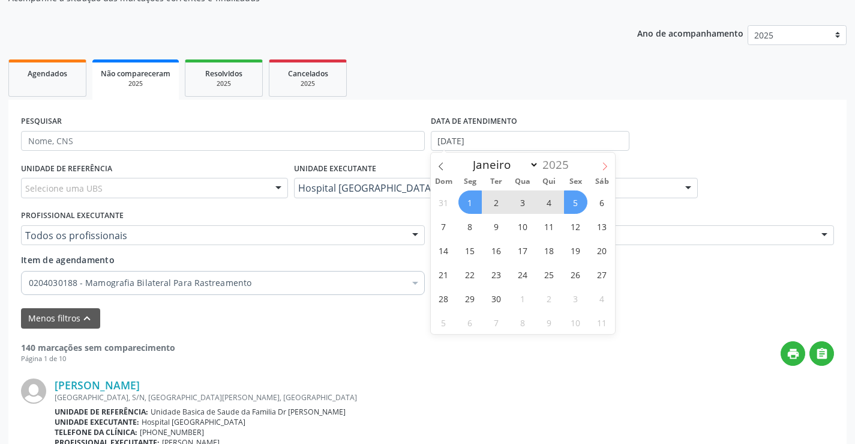
click at [603, 168] on icon at bounding box center [605, 166] width 8 height 8
select select "9"
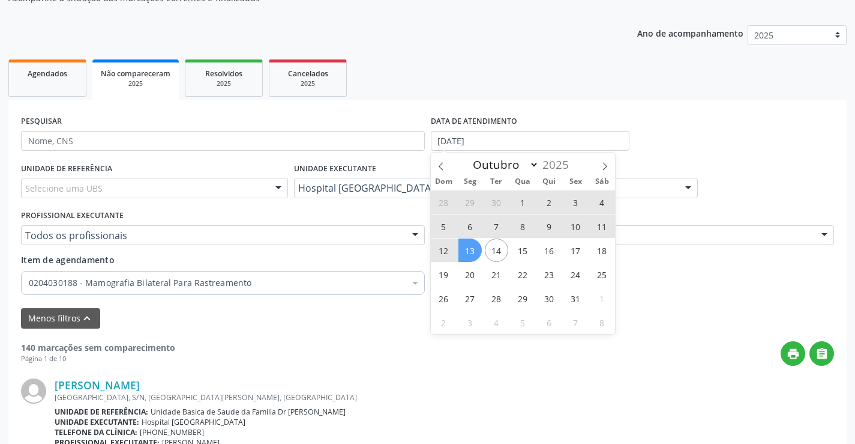
click at [474, 250] on span "13" at bounding box center [470, 249] width 23 height 23
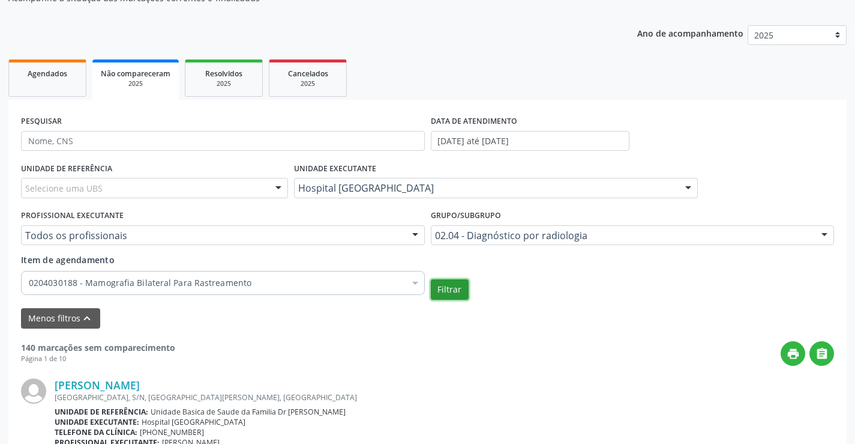
click at [458, 288] on button "Filtrar" at bounding box center [450, 289] width 38 height 20
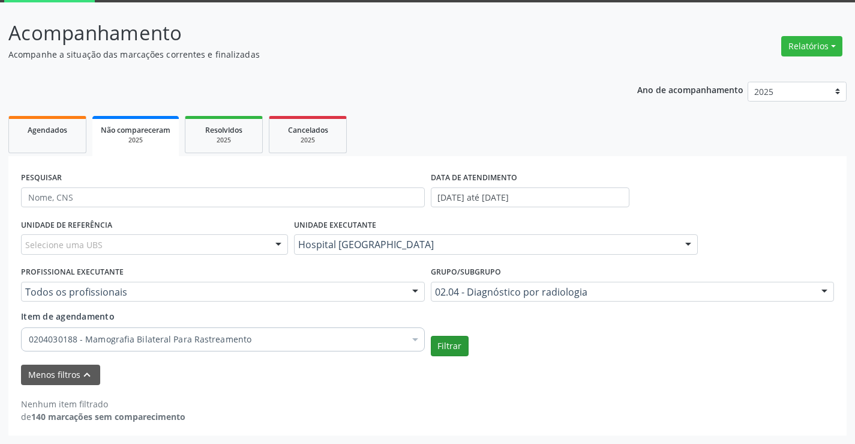
scroll to position [64, 0]
click at [226, 142] on div "2025" at bounding box center [224, 140] width 60 height 9
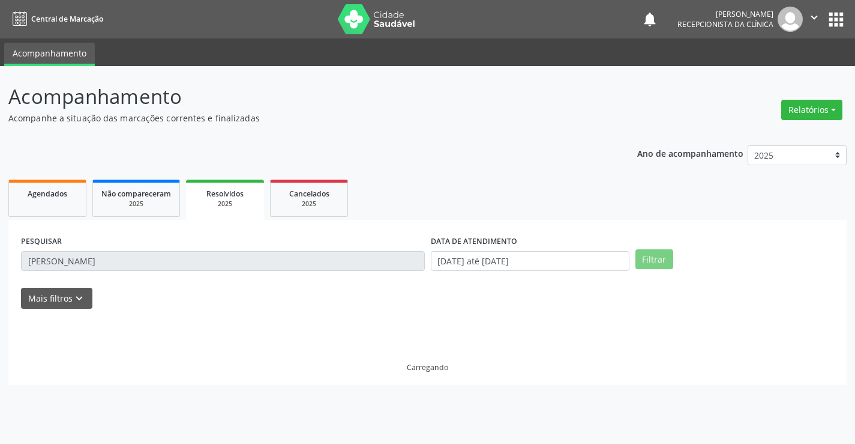
scroll to position [0, 0]
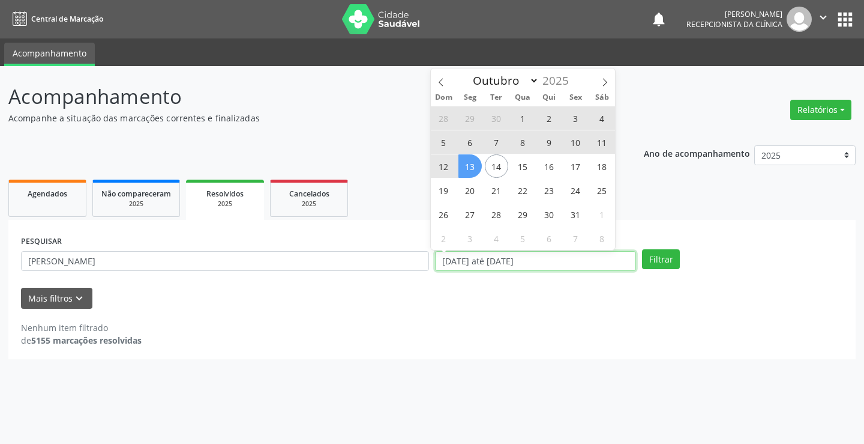
click at [511, 265] on input "[DATE] até [DATE]" at bounding box center [535, 261] width 201 height 20
click at [444, 80] on icon at bounding box center [441, 82] width 8 height 8
select select "8"
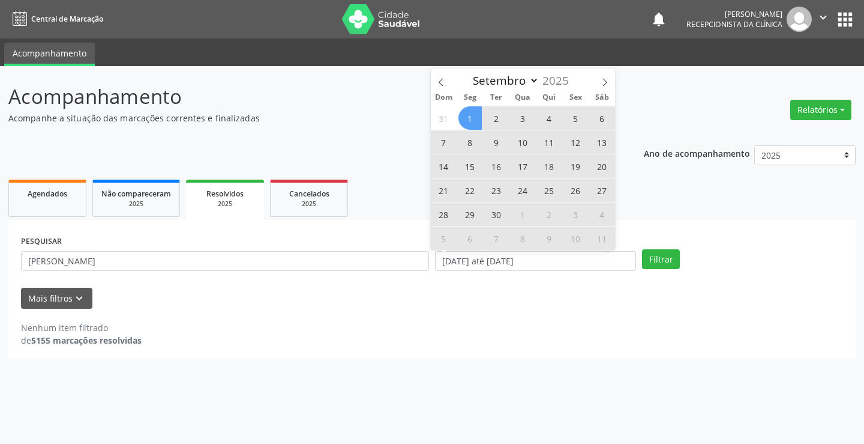
click at [470, 120] on span "1" at bounding box center [470, 117] width 23 height 23
type input "[DATE]"
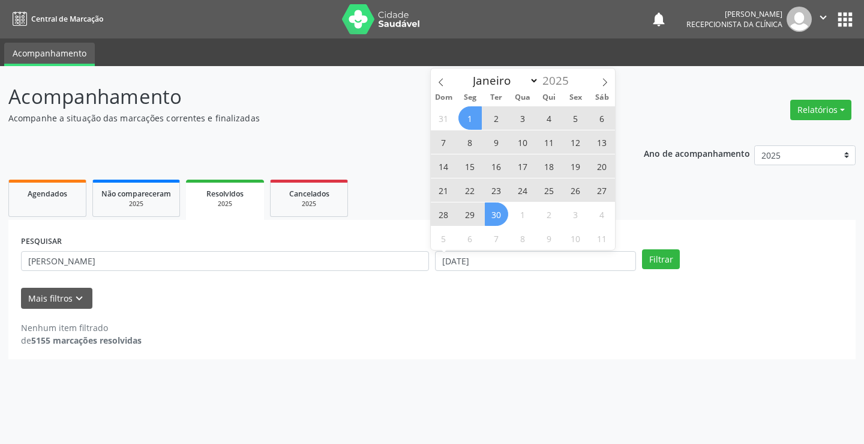
click at [499, 211] on span "30" at bounding box center [496, 213] width 23 height 23
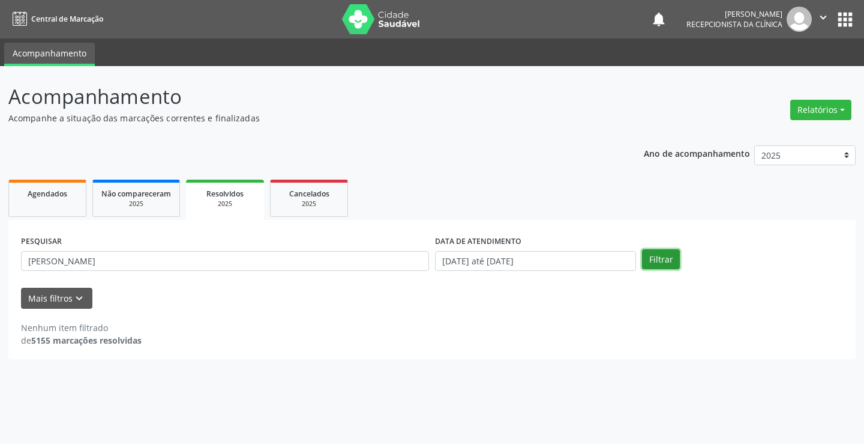
click at [661, 261] on button "Filtrar" at bounding box center [661, 259] width 38 height 20
click at [187, 261] on input "[PERSON_NAME]" at bounding box center [225, 261] width 408 height 20
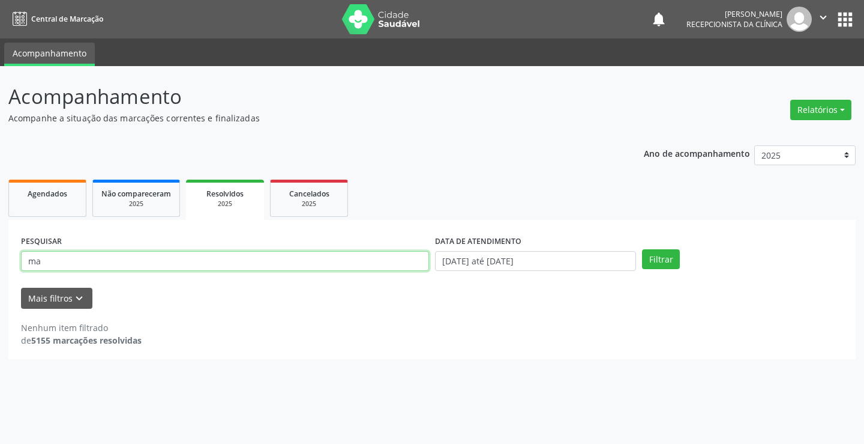
type input "m"
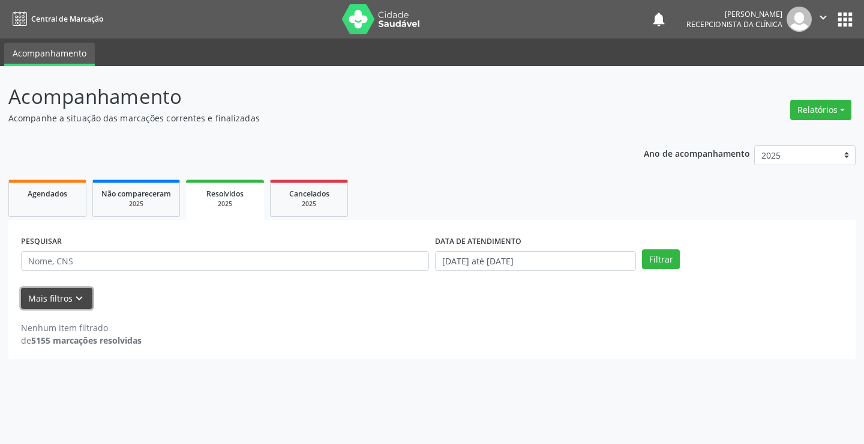
click at [68, 298] on button "Mais filtros keyboard_arrow_down" at bounding box center [56, 298] width 71 height 21
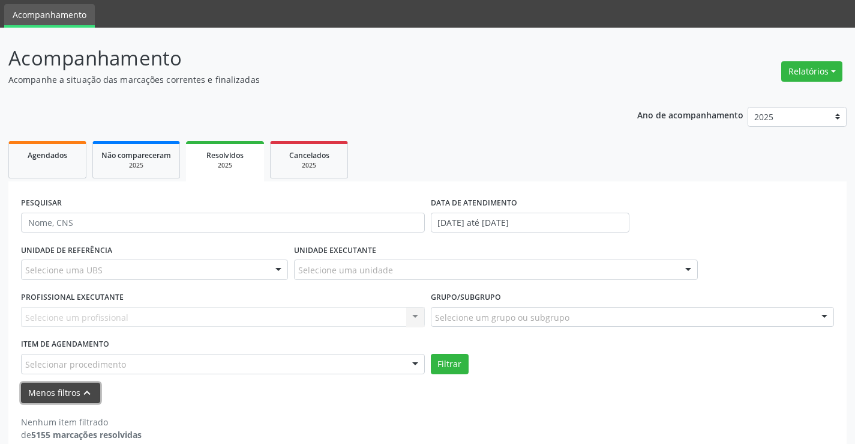
scroll to position [56, 0]
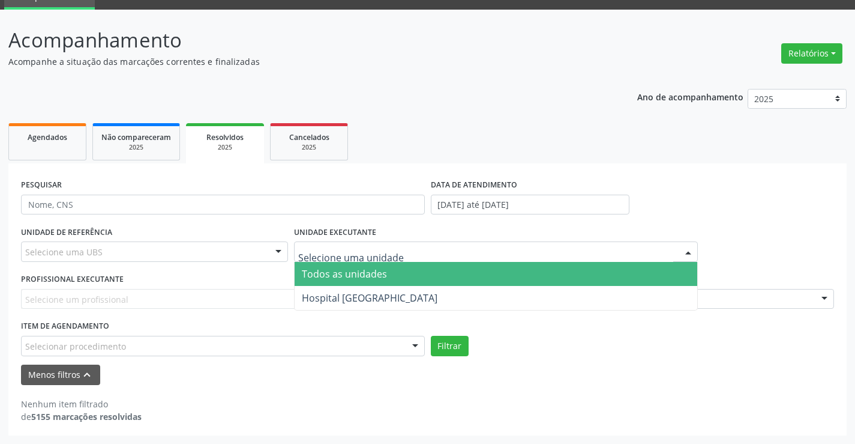
click at [357, 243] on div at bounding box center [496, 251] width 404 height 20
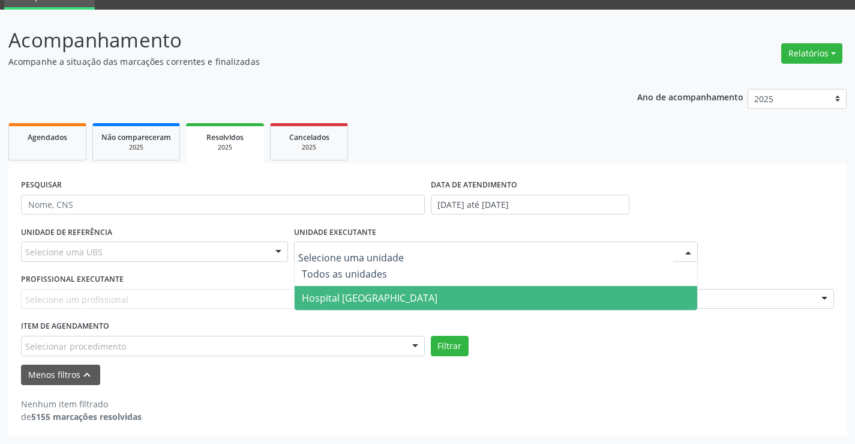
click at [356, 302] on span "Hospital [GEOGRAPHIC_DATA]" at bounding box center [370, 297] width 136 height 13
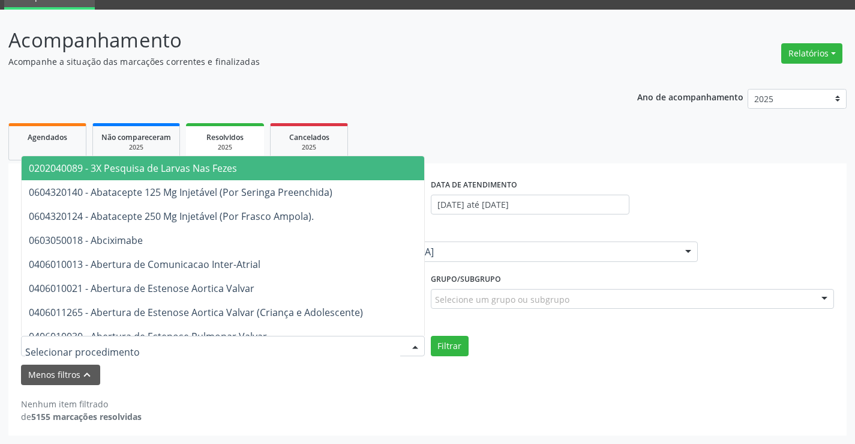
click at [136, 345] on div at bounding box center [223, 346] width 404 height 20
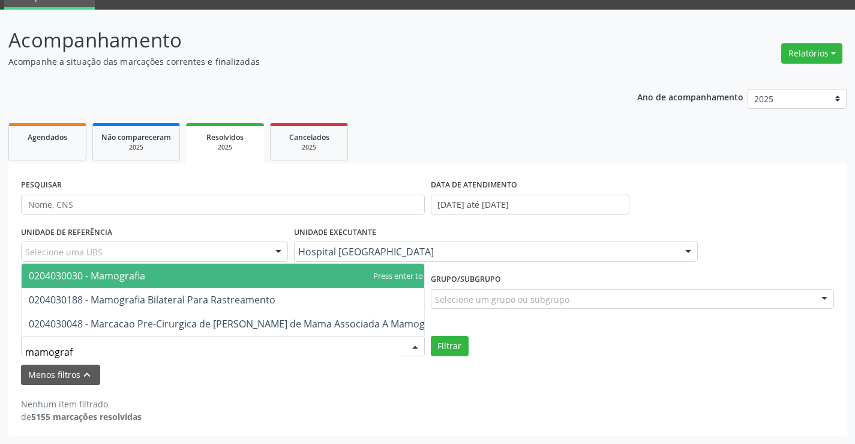
type input "mamografi"
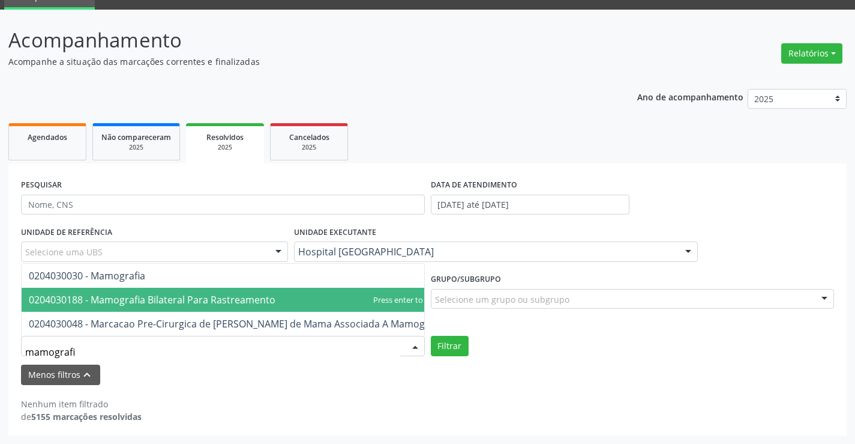
click at [184, 293] on span "0204030188 - Mamografia Bilateral Para Rastreamento" at bounding box center [152, 299] width 247 height 13
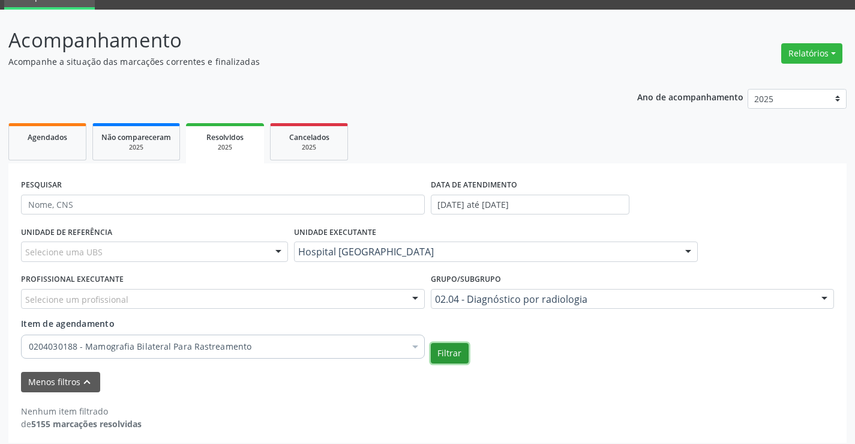
click at [456, 354] on button "Filtrar" at bounding box center [450, 353] width 38 height 20
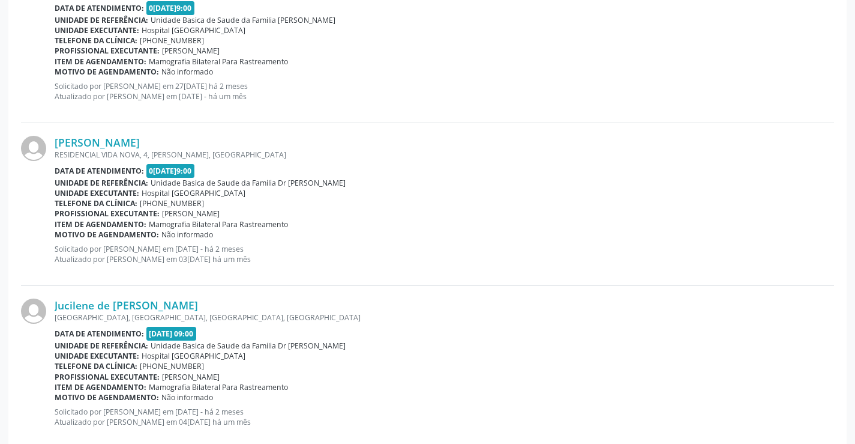
scroll to position [2549, 0]
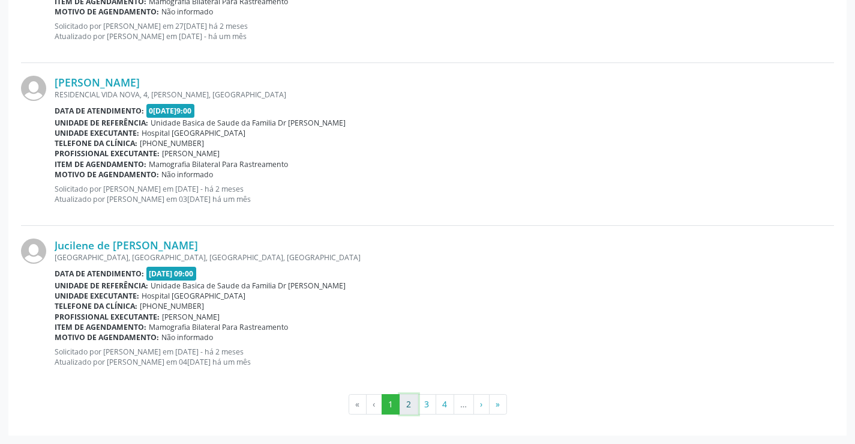
click at [407, 404] on button "2" at bounding box center [409, 404] width 19 height 20
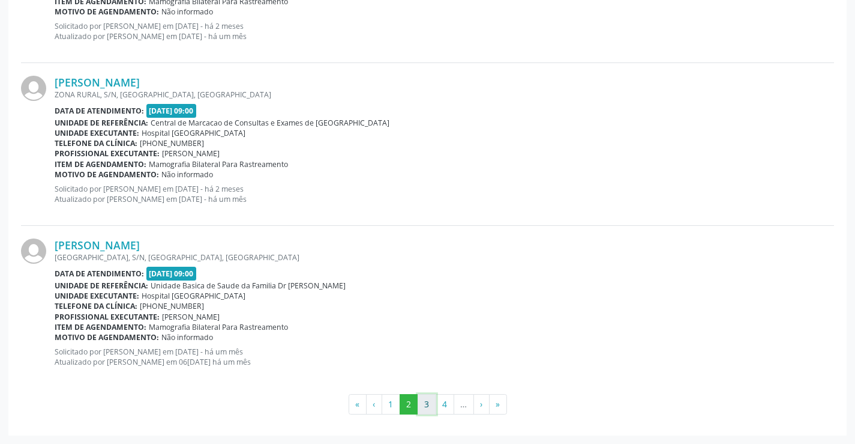
click at [427, 409] on button "3" at bounding box center [427, 404] width 19 height 20
click at [444, 406] on button "4" at bounding box center [445, 404] width 19 height 20
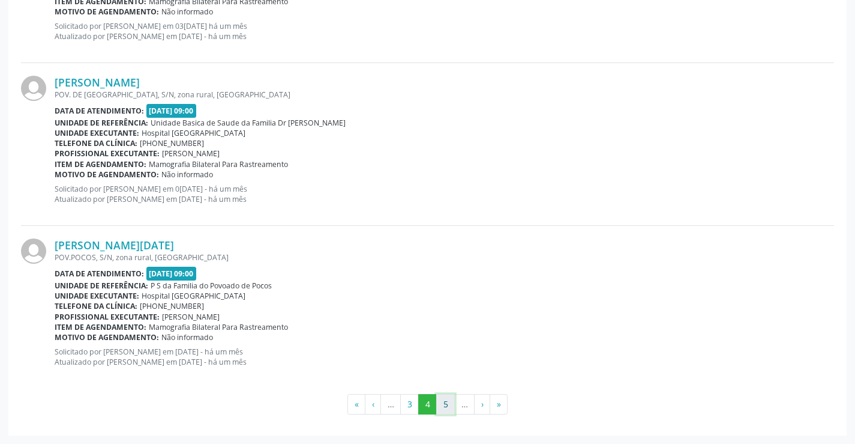
click at [445, 406] on button "5" at bounding box center [445, 404] width 19 height 20
click at [449, 403] on button "6" at bounding box center [445, 404] width 19 height 20
click at [445, 405] on button "7" at bounding box center [445, 404] width 19 height 20
click at [445, 406] on button "8" at bounding box center [445, 404] width 19 height 20
click at [448, 406] on button "9" at bounding box center [444, 404] width 19 height 20
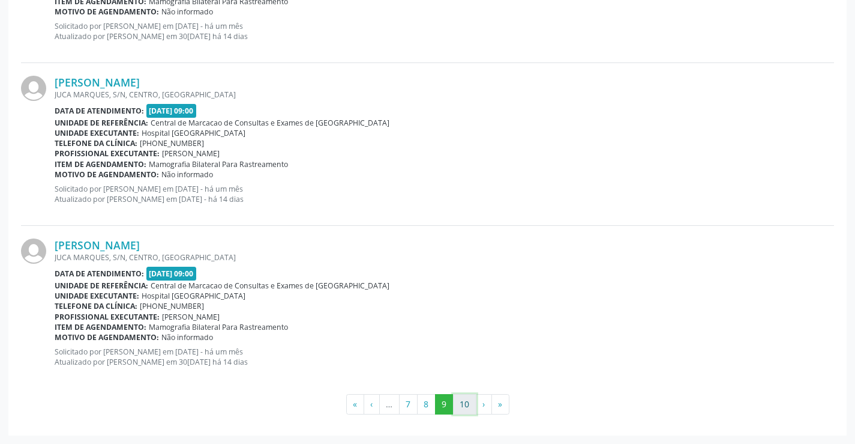
click at [468, 409] on button "10" at bounding box center [464, 404] width 23 height 20
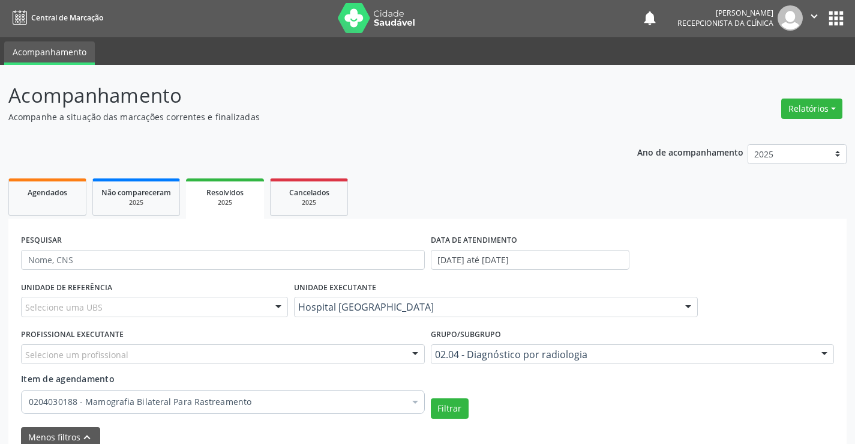
scroll to position [0, 0]
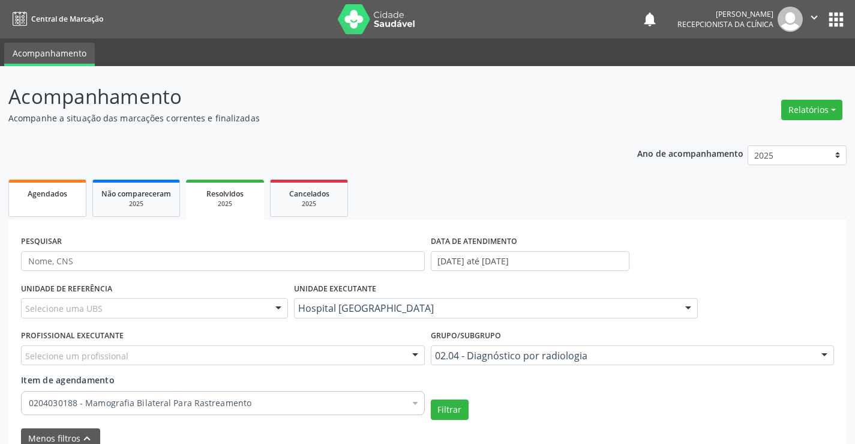
click at [58, 203] on link "Agendados" at bounding box center [47, 198] width 78 height 37
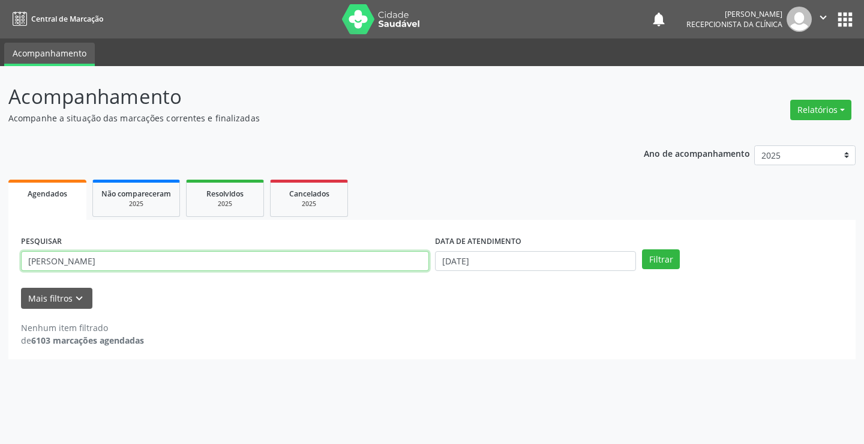
click at [179, 264] on input "[PERSON_NAME]" at bounding box center [225, 261] width 408 height 20
type input "m"
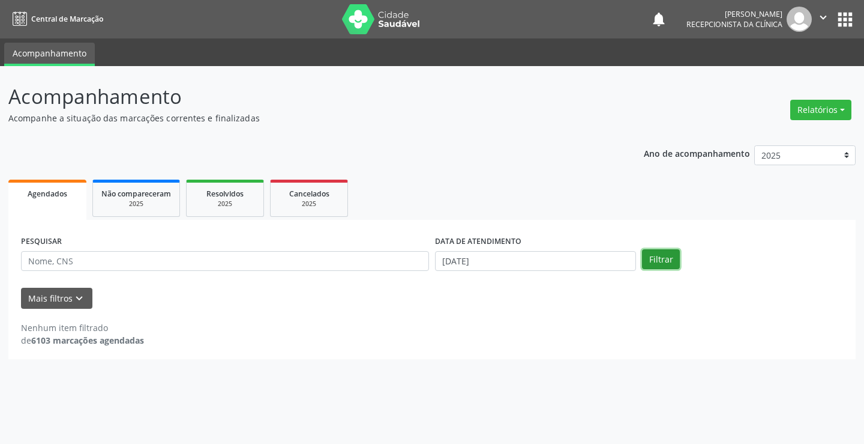
click at [654, 262] on button "Filtrar" at bounding box center [661, 259] width 38 height 20
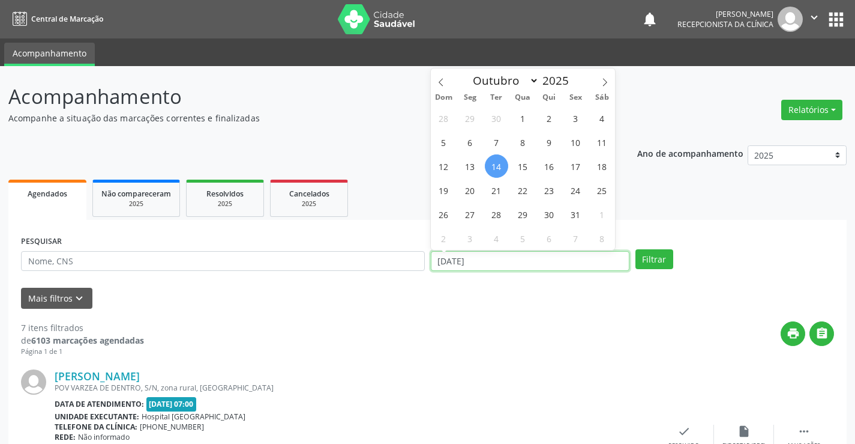
click at [533, 261] on input "[DATE]" at bounding box center [530, 261] width 199 height 20
click at [439, 83] on icon at bounding box center [441, 83] width 4 height 8
select select "8"
click at [471, 115] on span "1" at bounding box center [470, 117] width 23 height 23
type input "[DATE]"
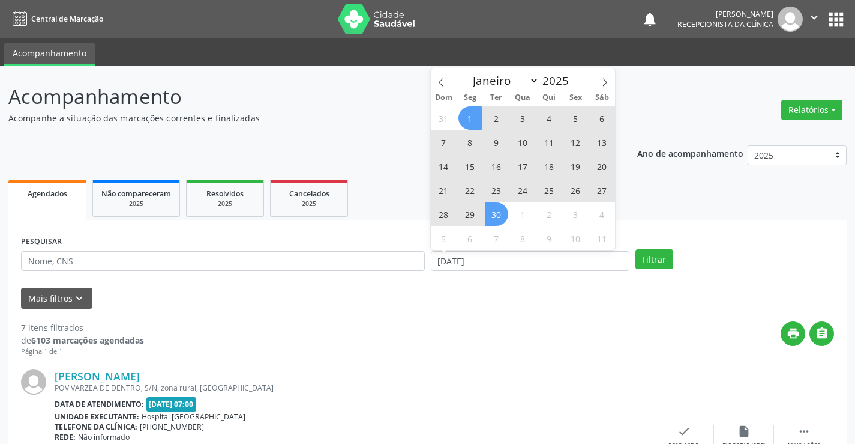
click at [501, 220] on span "30" at bounding box center [496, 213] width 23 height 23
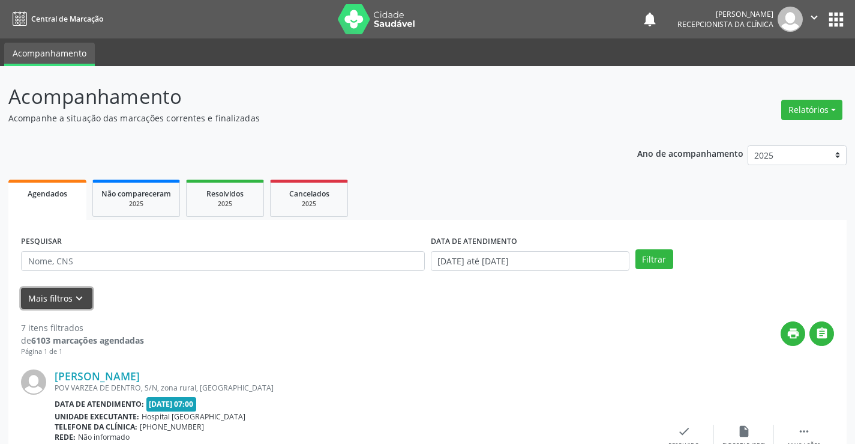
click at [73, 302] on icon "keyboard_arrow_down" at bounding box center [79, 298] width 13 height 13
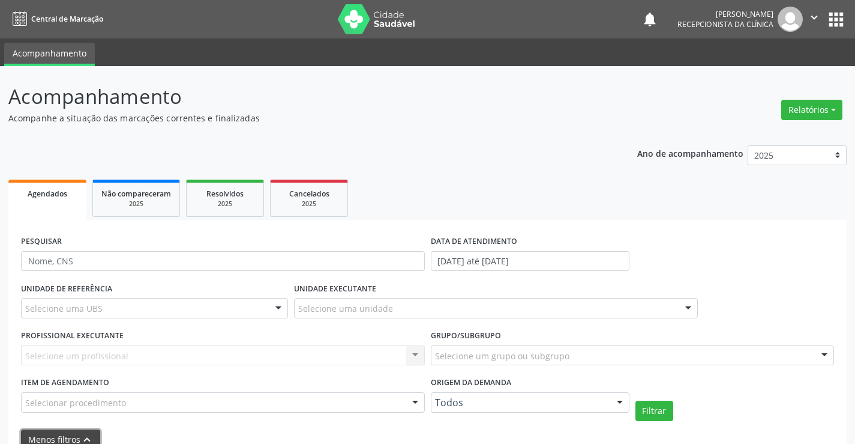
scroll to position [60, 0]
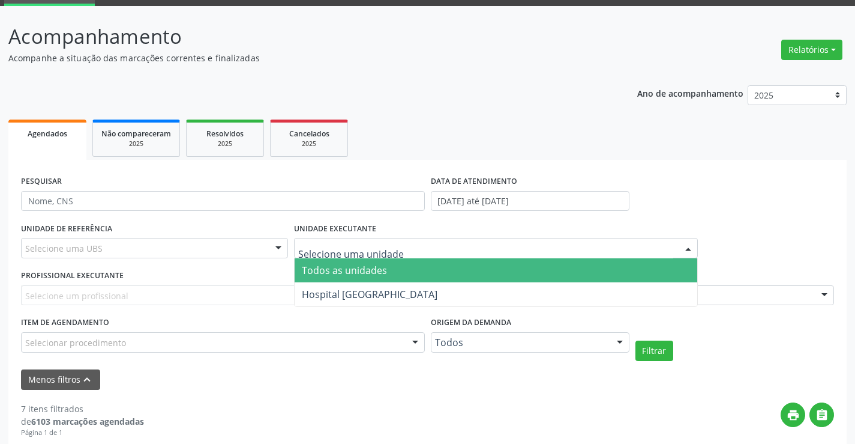
click at [321, 255] on div at bounding box center [496, 248] width 404 height 20
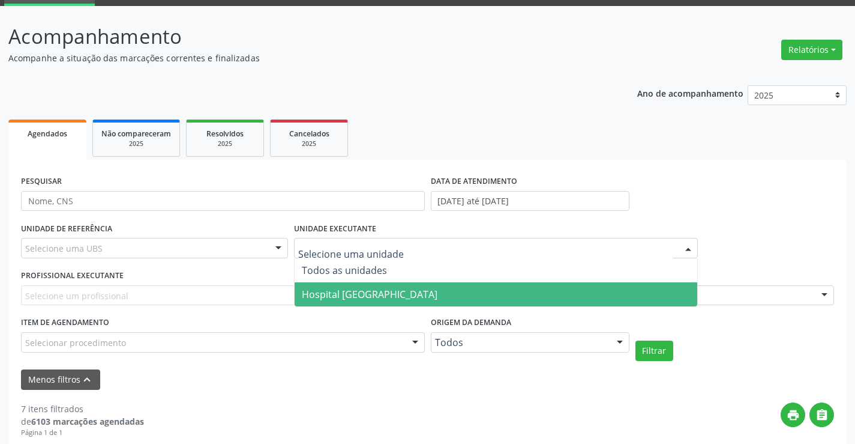
click at [332, 294] on span "Hospital [GEOGRAPHIC_DATA]" at bounding box center [370, 294] width 136 height 13
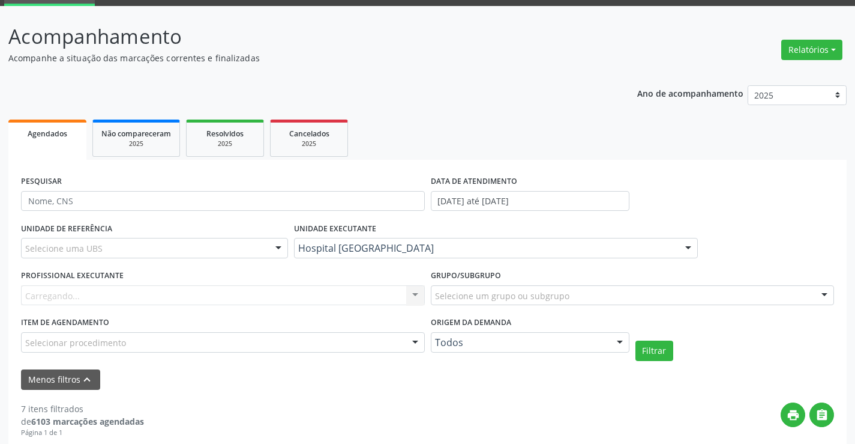
click at [131, 349] on div "Selecionar procedimento" at bounding box center [223, 342] width 404 height 20
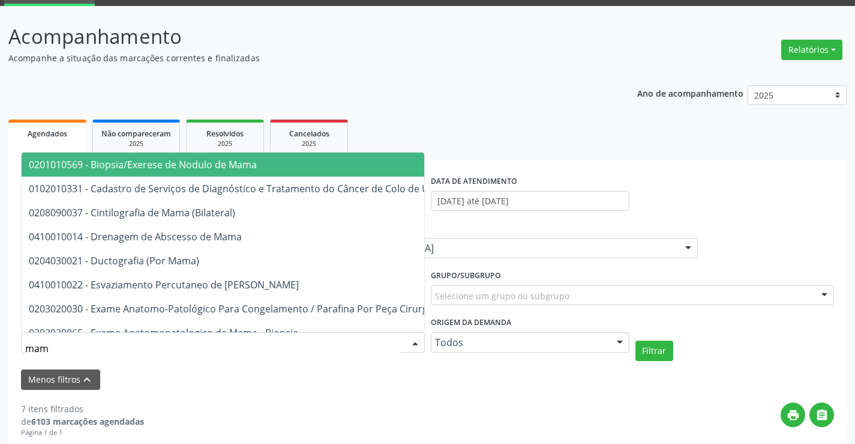
type input "mamo"
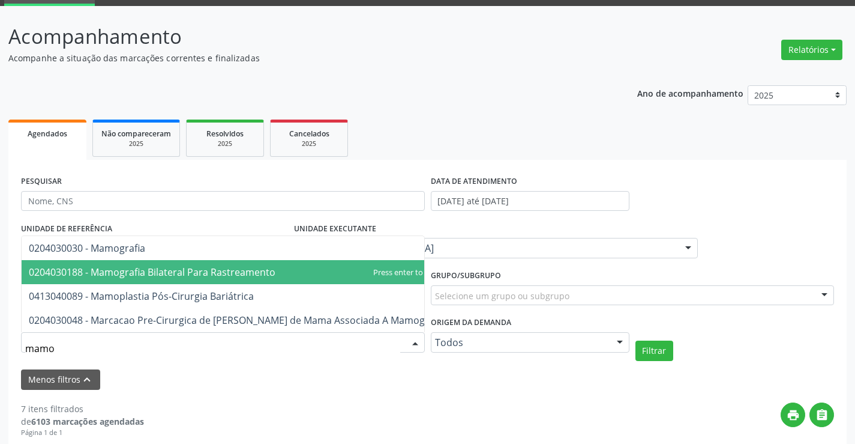
click at [173, 267] on span "0204030188 - Mamografia Bilateral Para Rastreamento" at bounding box center [152, 271] width 247 height 13
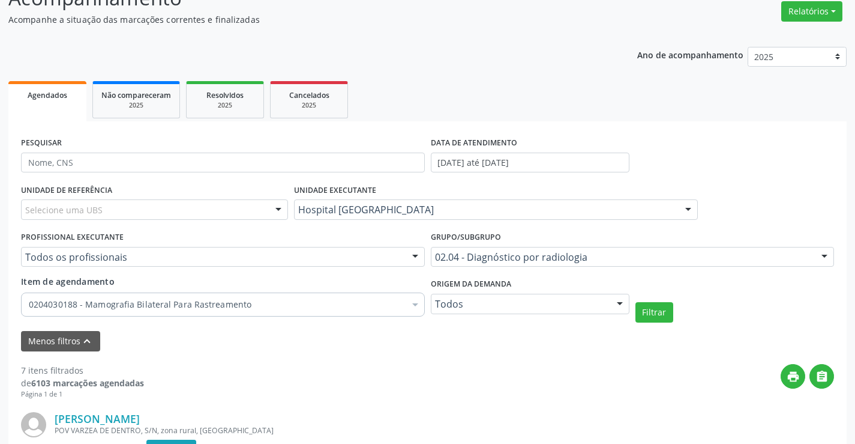
scroll to position [120, 0]
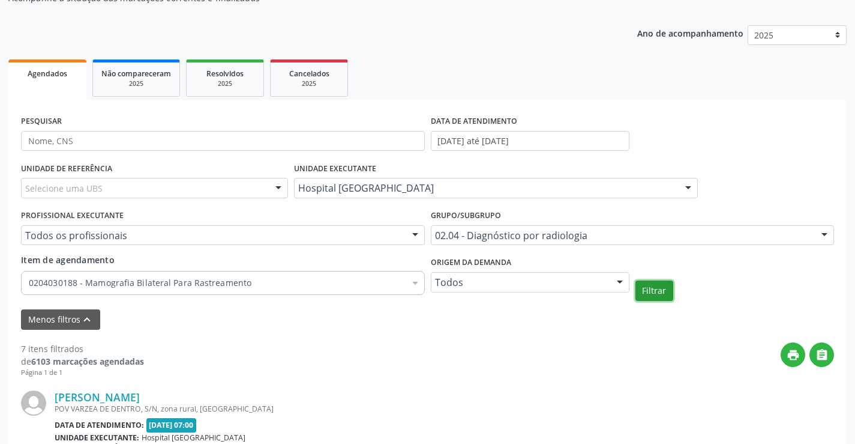
click at [656, 292] on button "Filtrar" at bounding box center [655, 290] width 38 height 20
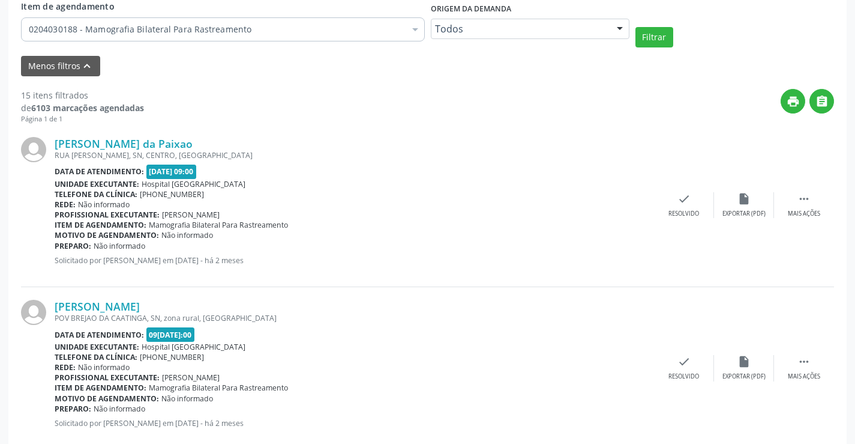
scroll to position [364, 0]
